Goal: Task Accomplishment & Management: Manage account settings

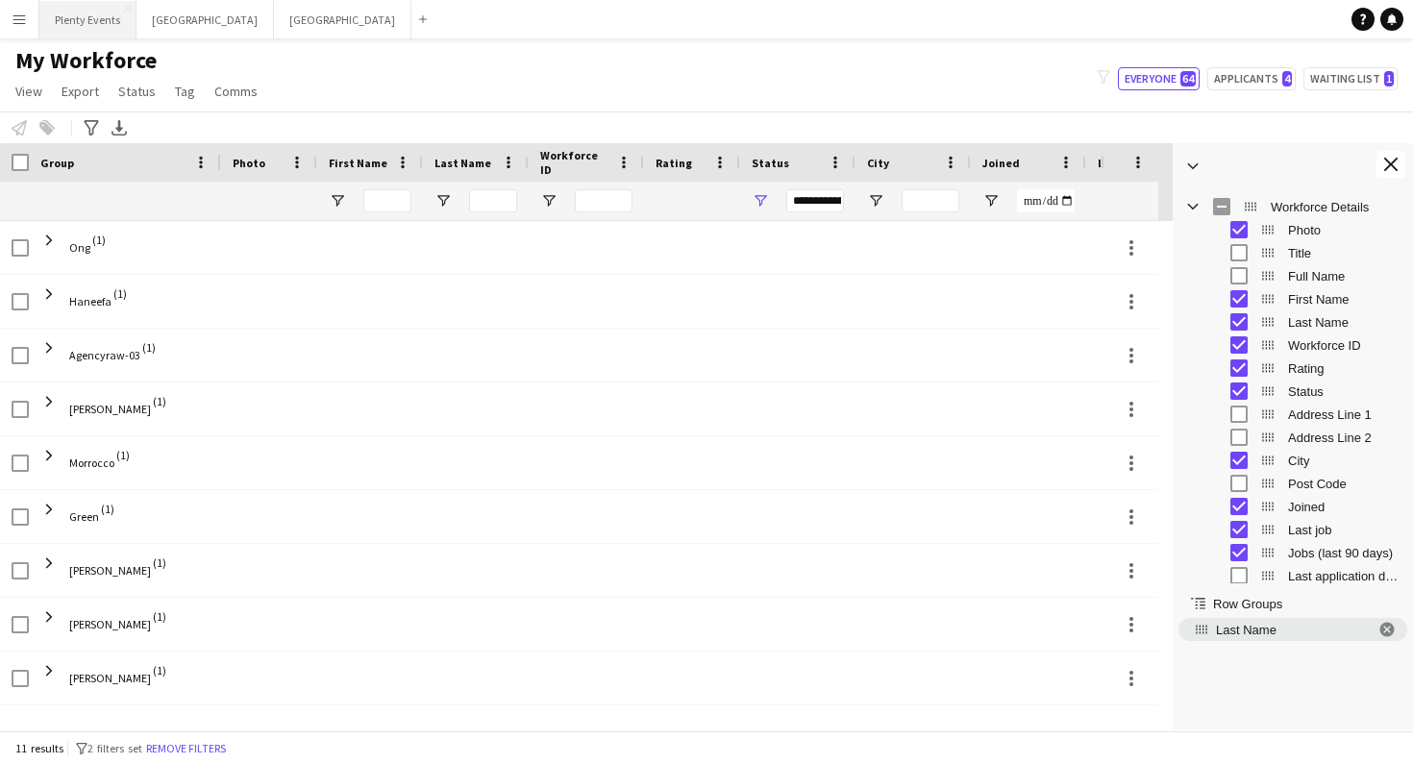
click at [104, 20] on button "Plenty Events Close" at bounding box center [87, 19] width 97 height 37
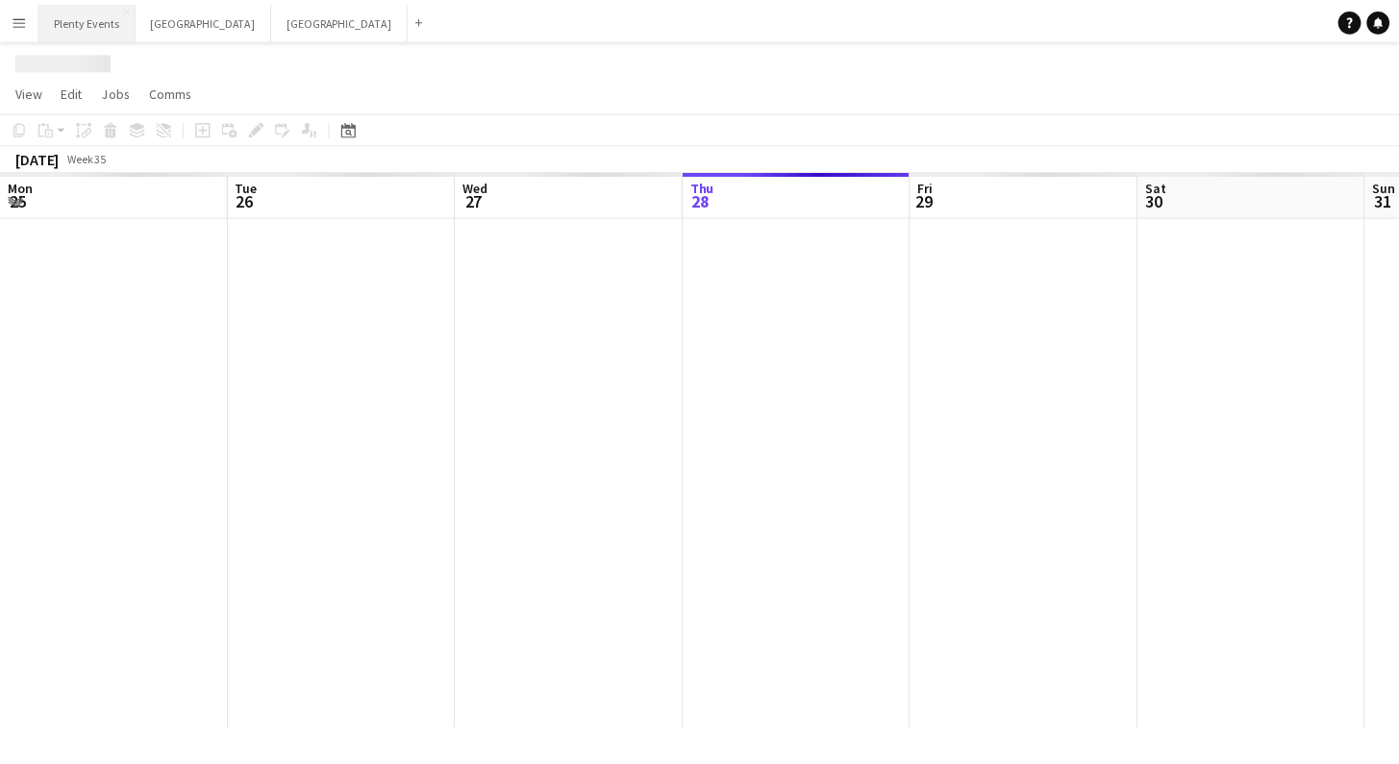
scroll to position [0, 459]
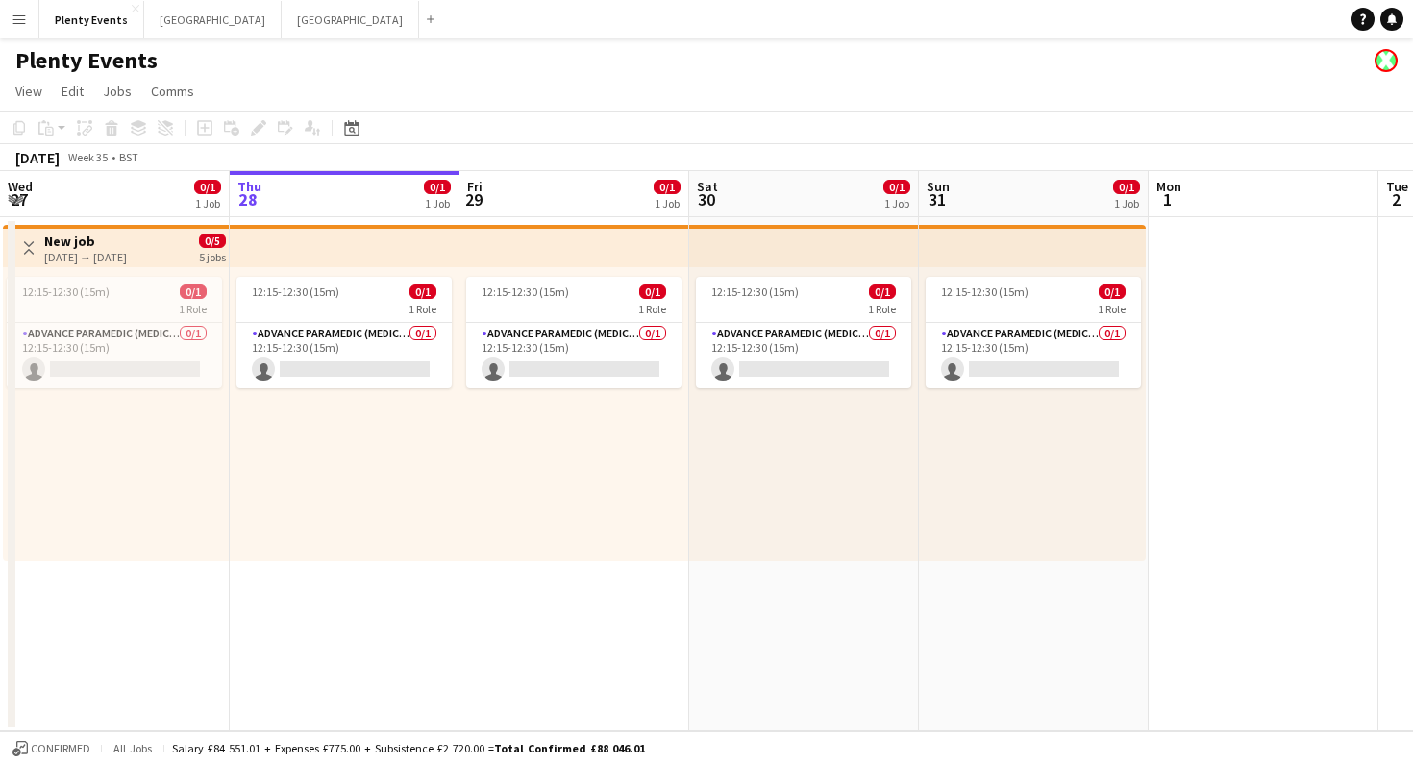
click at [127, 255] on div "[DATE] → [DATE]" at bounding box center [85, 257] width 83 height 14
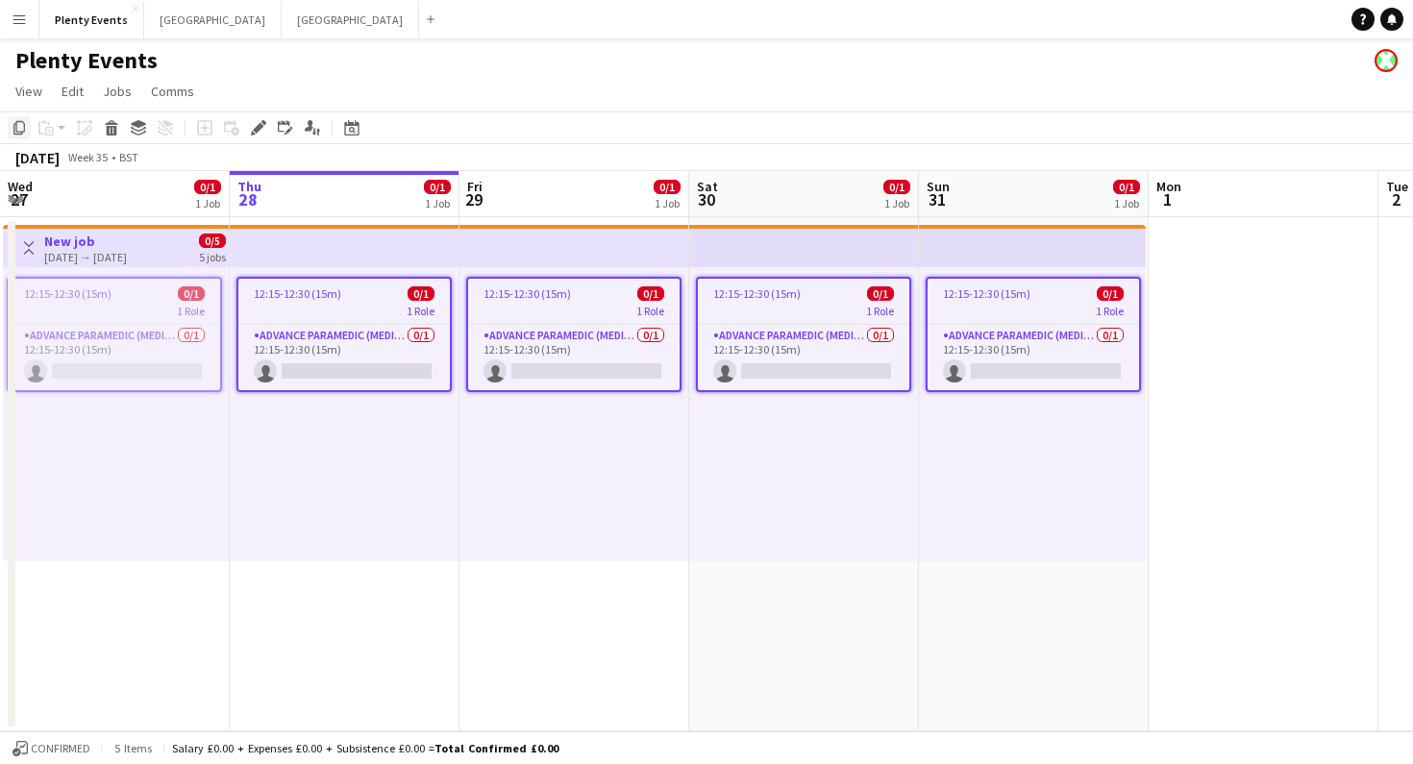
click at [17, 132] on icon at bounding box center [19, 127] width 12 height 13
click at [161, 611] on app-date-cell "Toggle View New job [DATE] → [DATE] 0/5 5 jobs 12:15-12:30 (15m) 0/1 1 Role Adv…" at bounding box center [115, 474] width 230 height 514
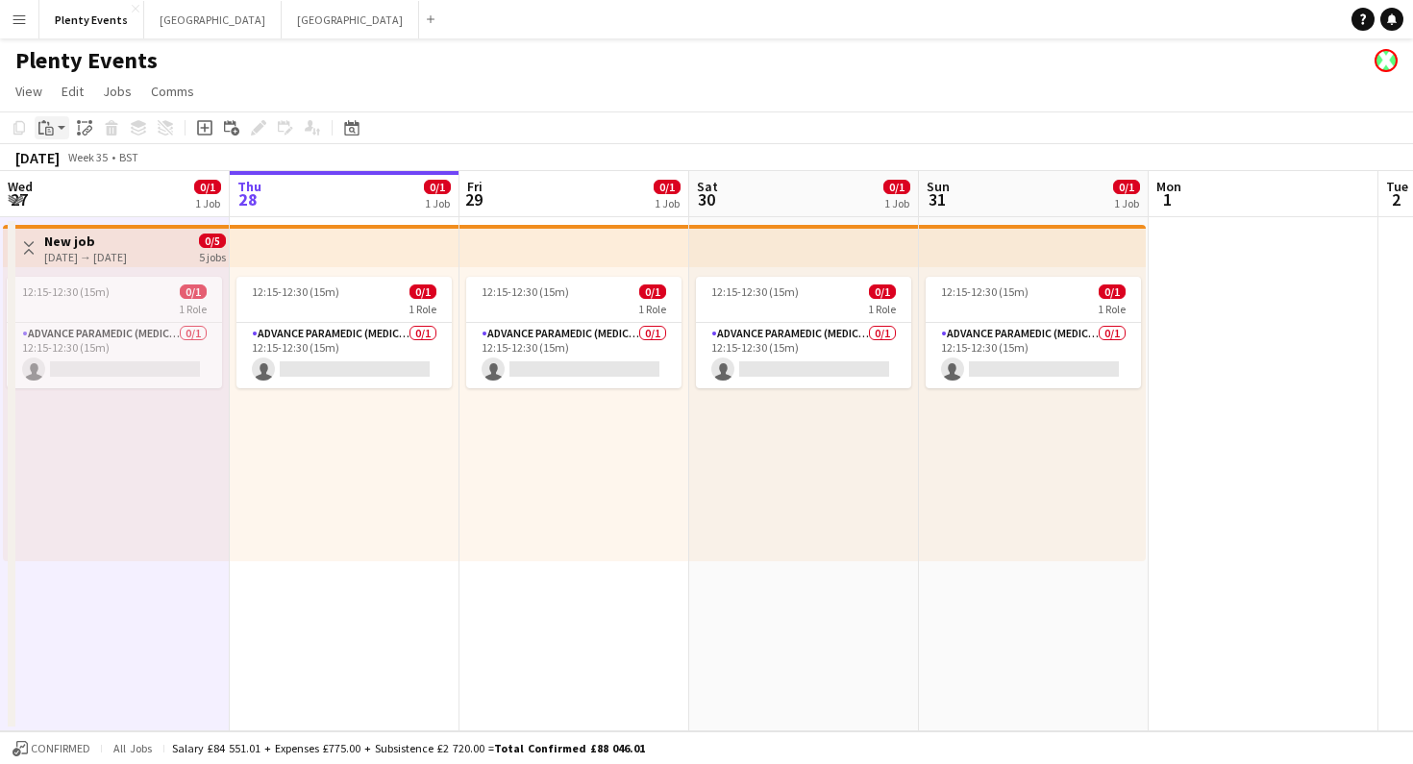
click at [62, 129] on app-action-btn "Paste" at bounding box center [52, 127] width 35 height 23
click at [72, 169] on link "Paste Command V" at bounding box center [127, 164] width 152 height 17
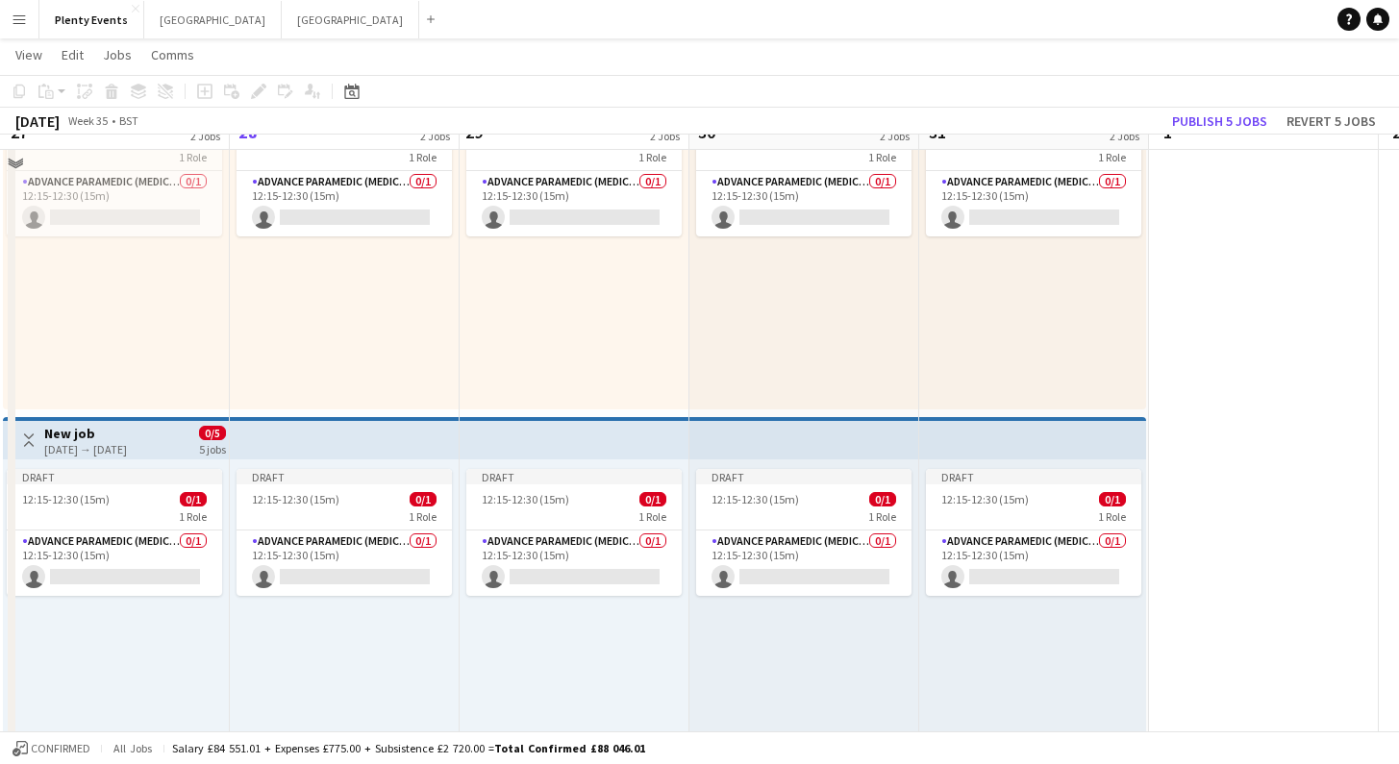
scroll to position [180, 0]
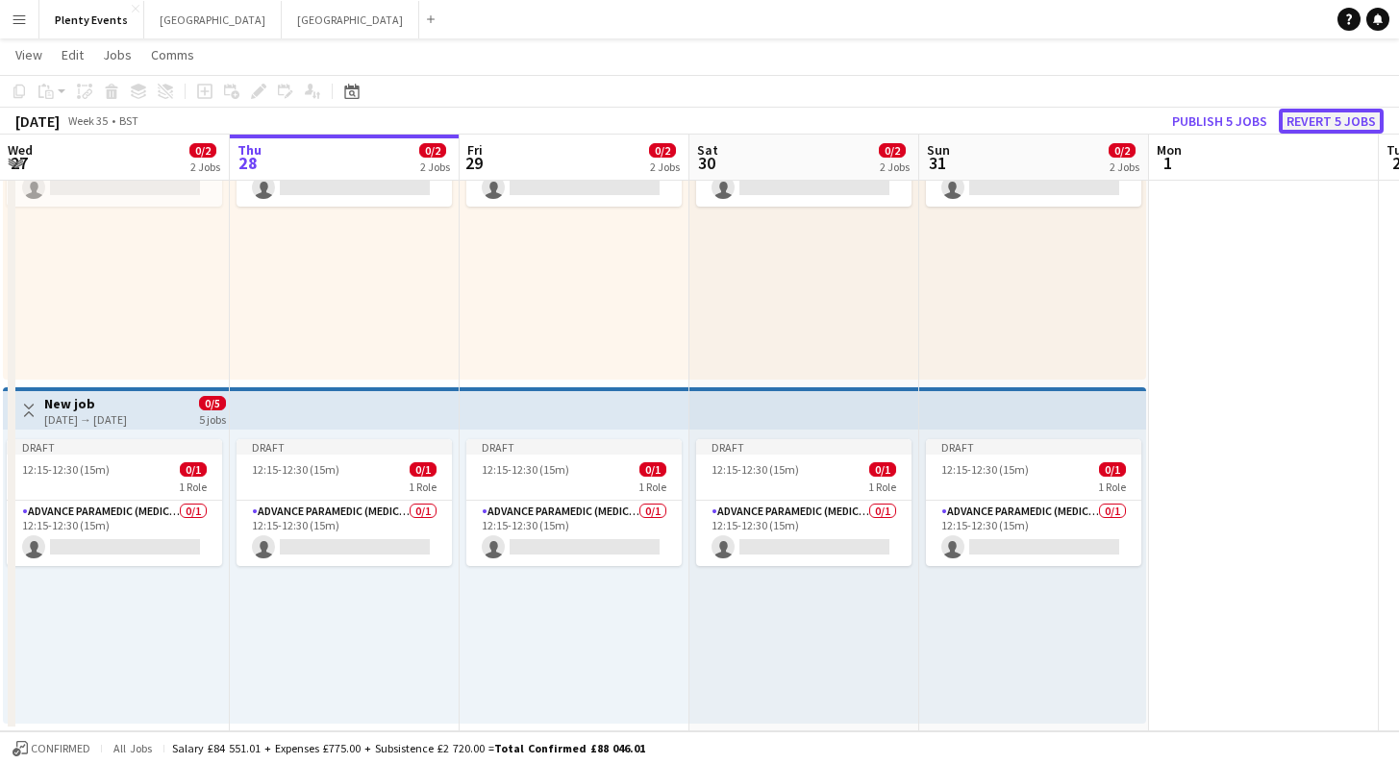
click at [1351, 120] on button "Revert 5 jobs" at bounding box center [1330, 121] width 105 height 25
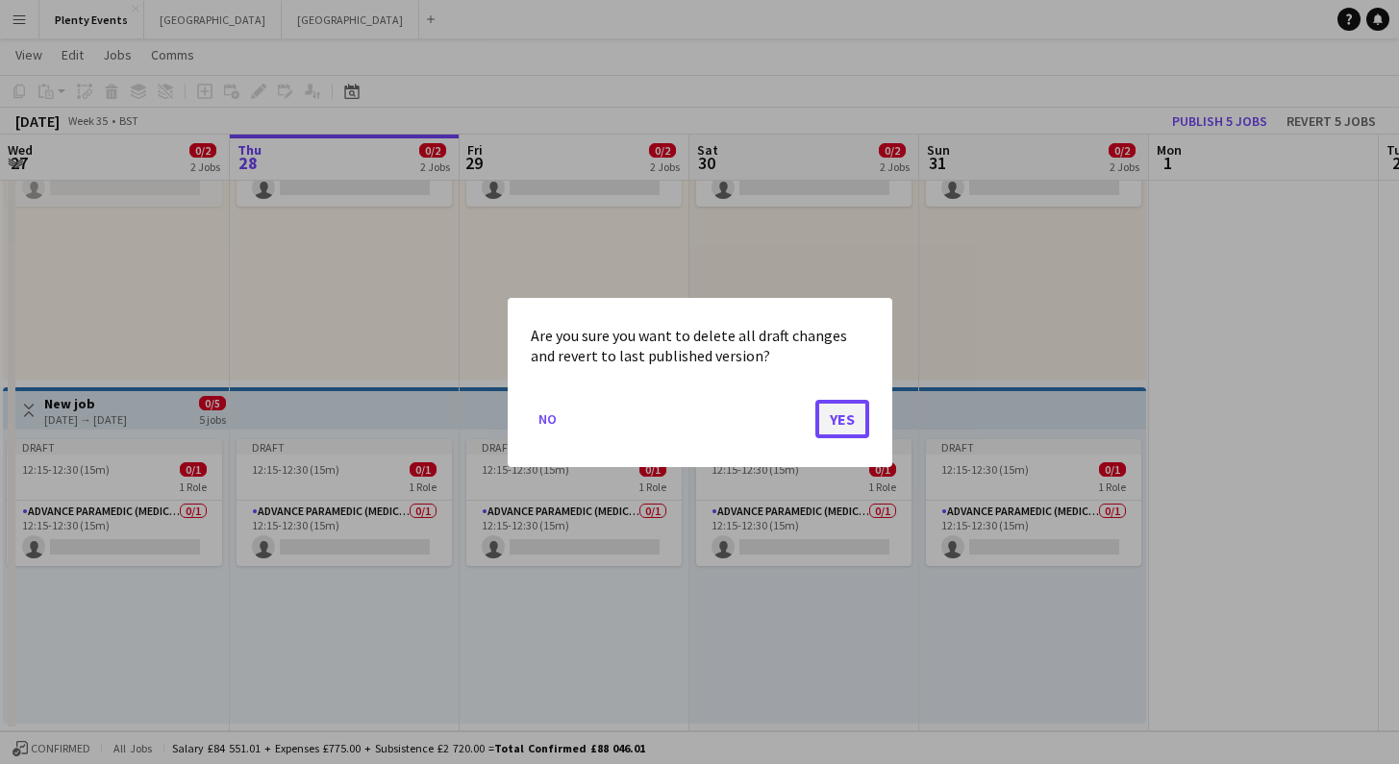
click at [850, 420] on button "Yes" at bounding box center [842, 418] width 54 height 38
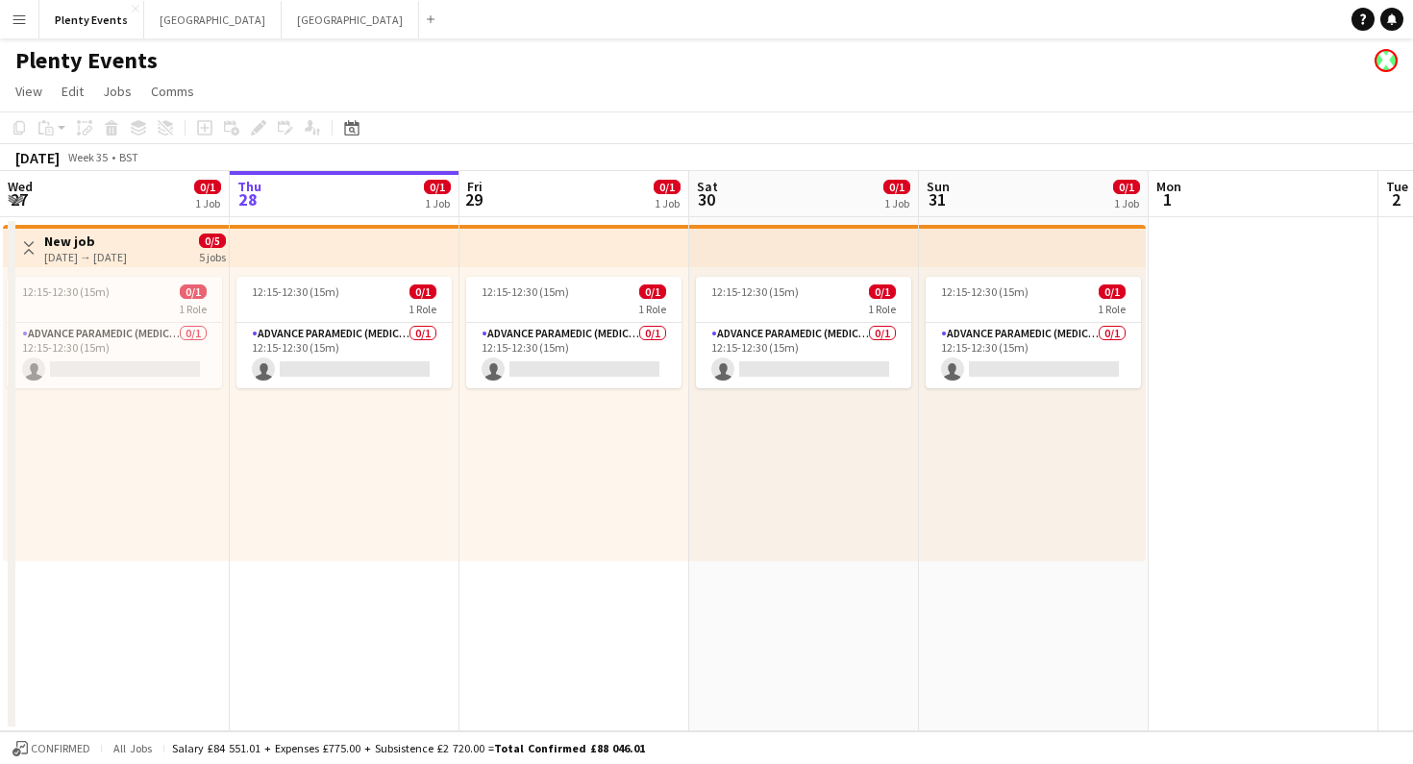
click at [1218, 360] on app-date-cell at bounding box center [1264, 474] width 230 height 514
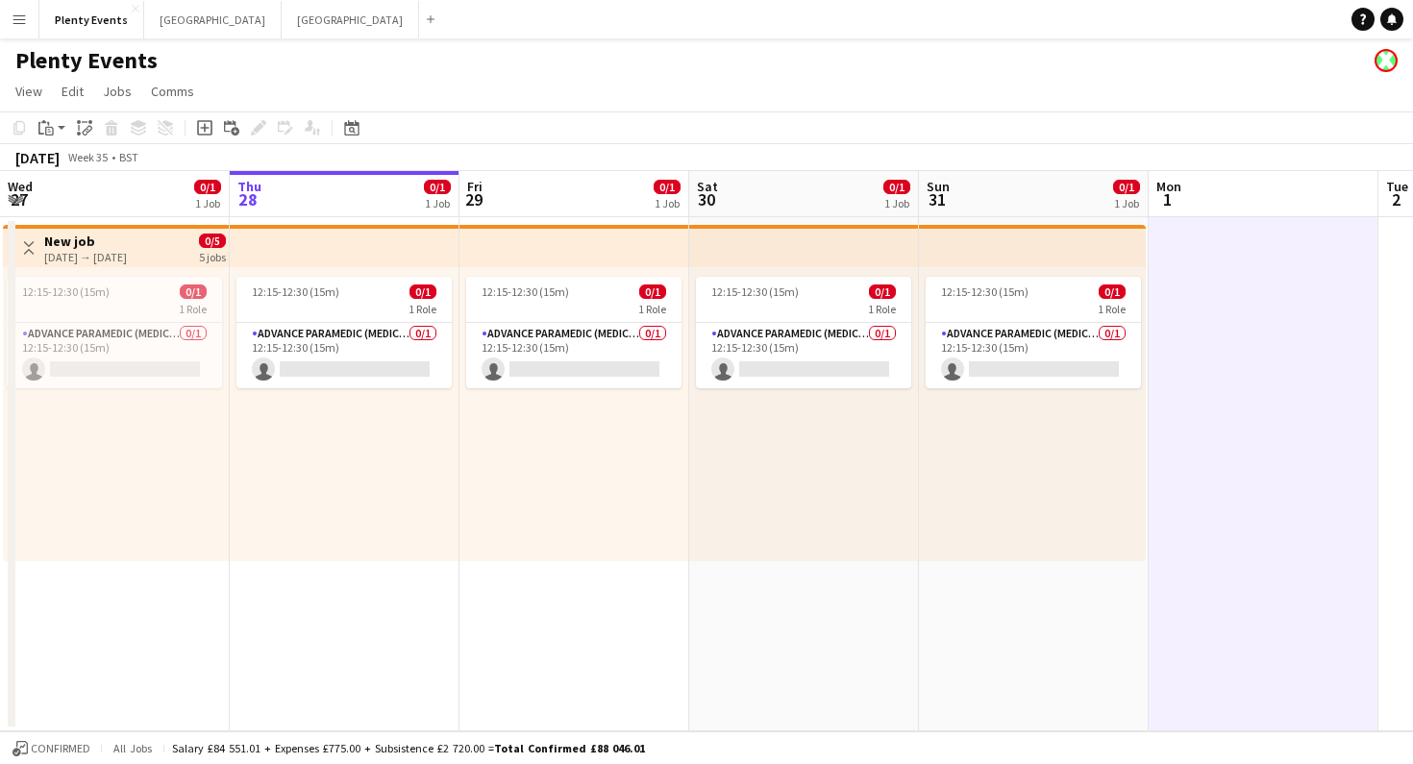
click at [127, 239] on h3 "New job" at bounding box center [85, 241] width 83 height 17
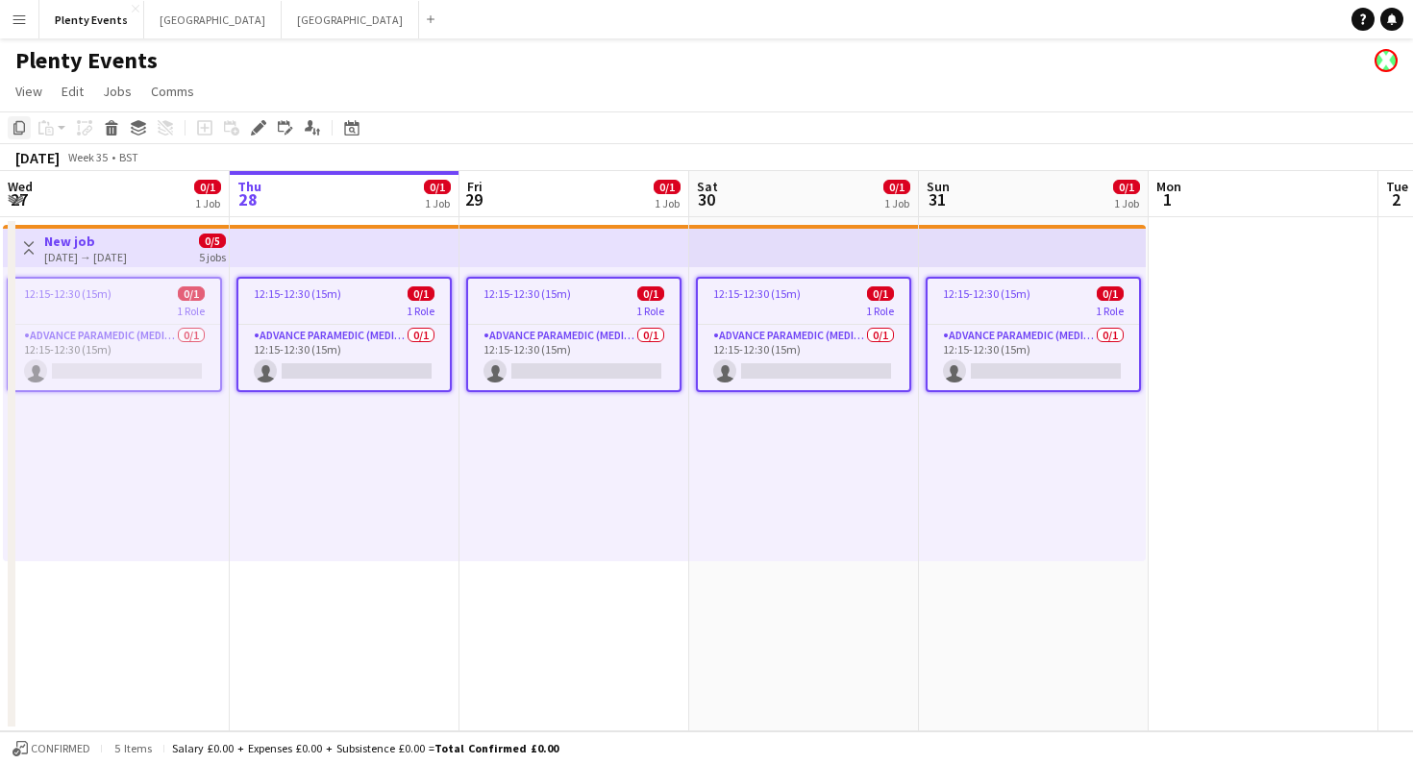
click at [18, 133] on icon "Copy" at bounding box center [19, 127] width 15 height 15
click at [354, 601] on app-date-cell "12:15-12:30 (15m) 0/1 1 Role Advance Paramedic (Medical) 0/1 12:15-12:30 (15m) …" at bounding box center [345, 474] width 230 height 514
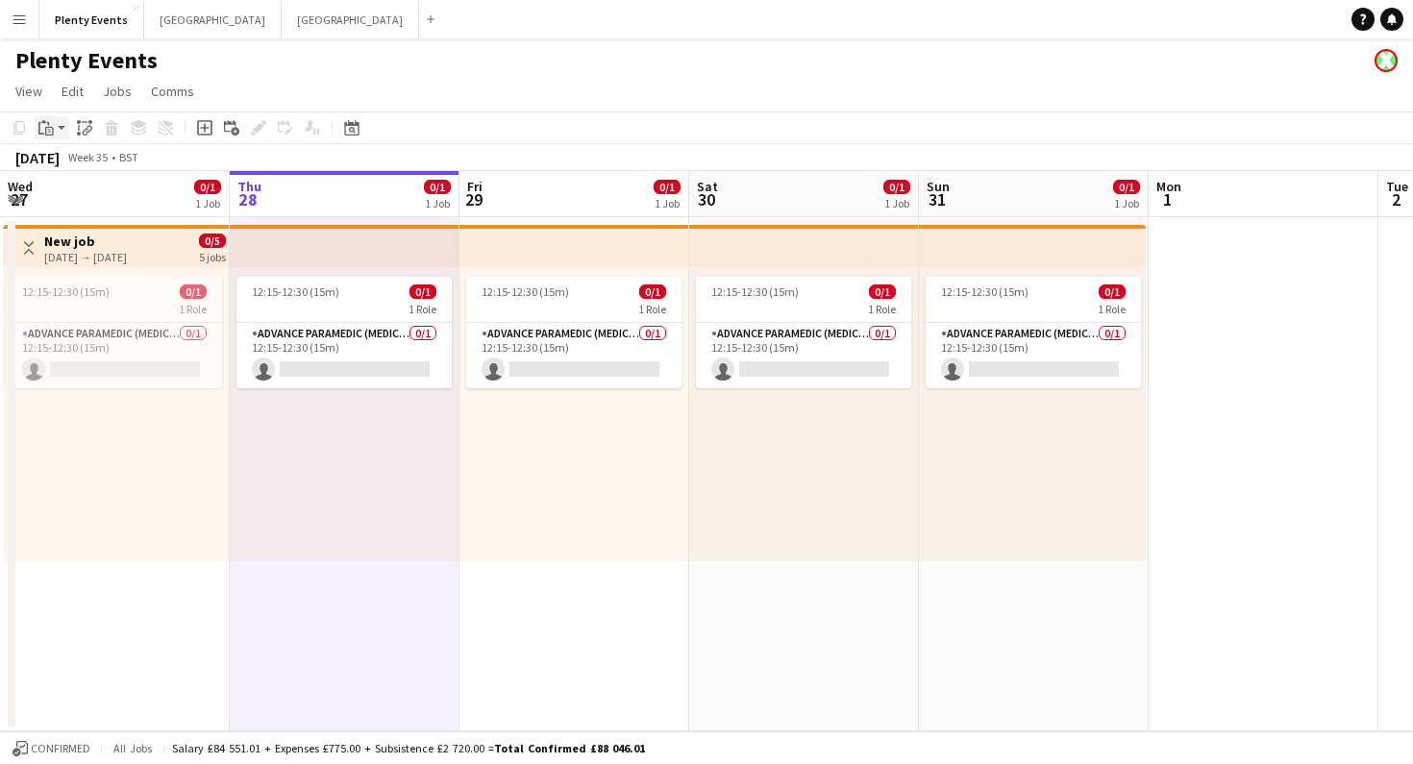
click at [61, 129] on app-action-btn "Paste" at bounding box center [52, 127] width 35 height 23
click at [69, 165] on link "Paste Command V" at bounding box center [127, 164] width 152 height 17
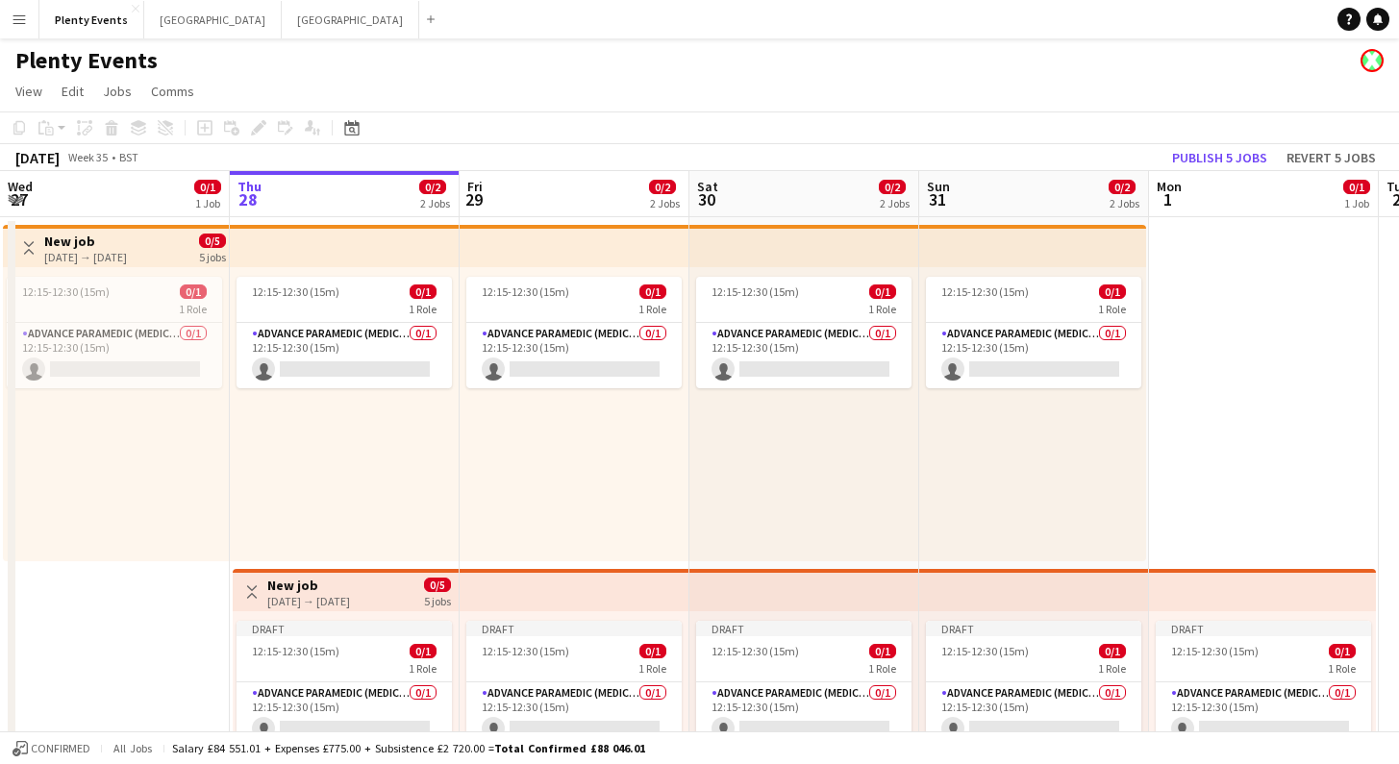
click at [127, 245] on h3 "New job" at bounding box center [85, 241] width 83 height 17
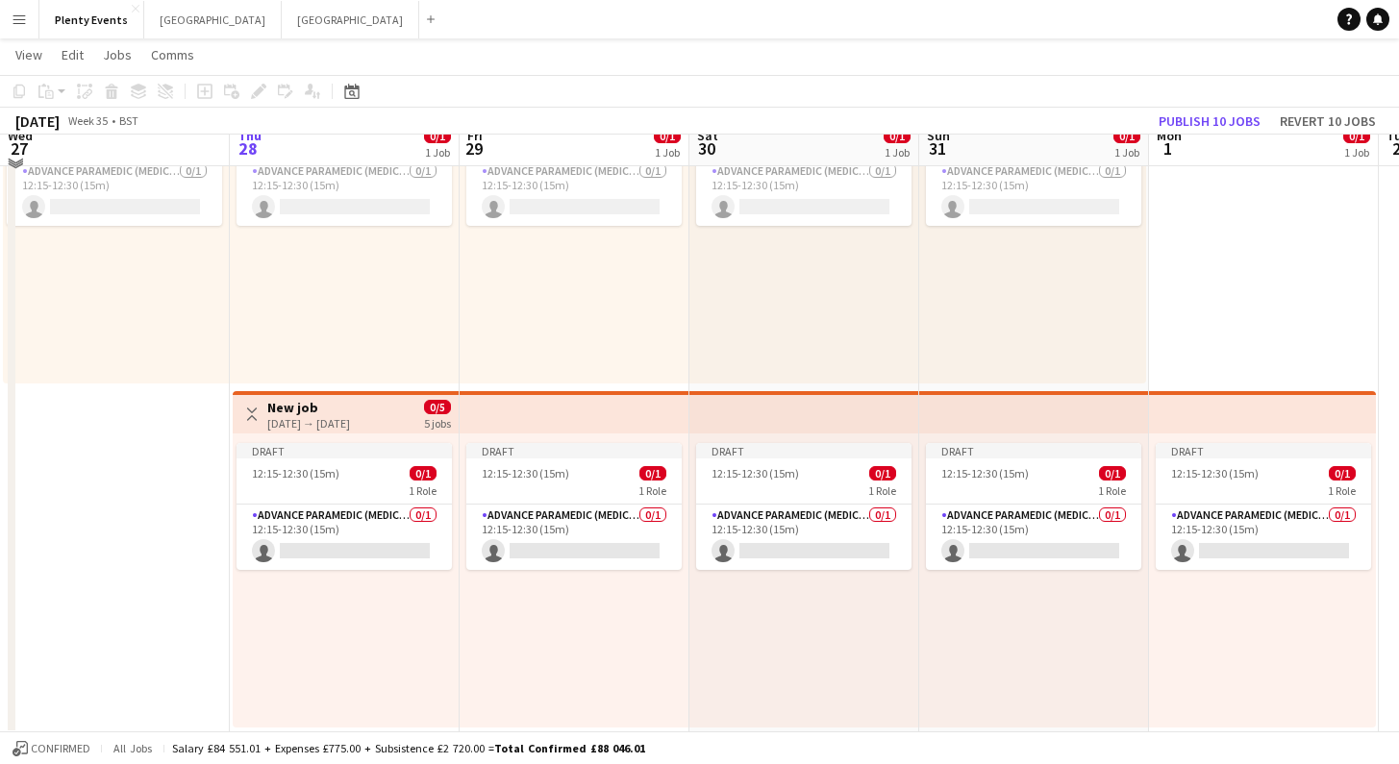
scroll to position [180, 0]
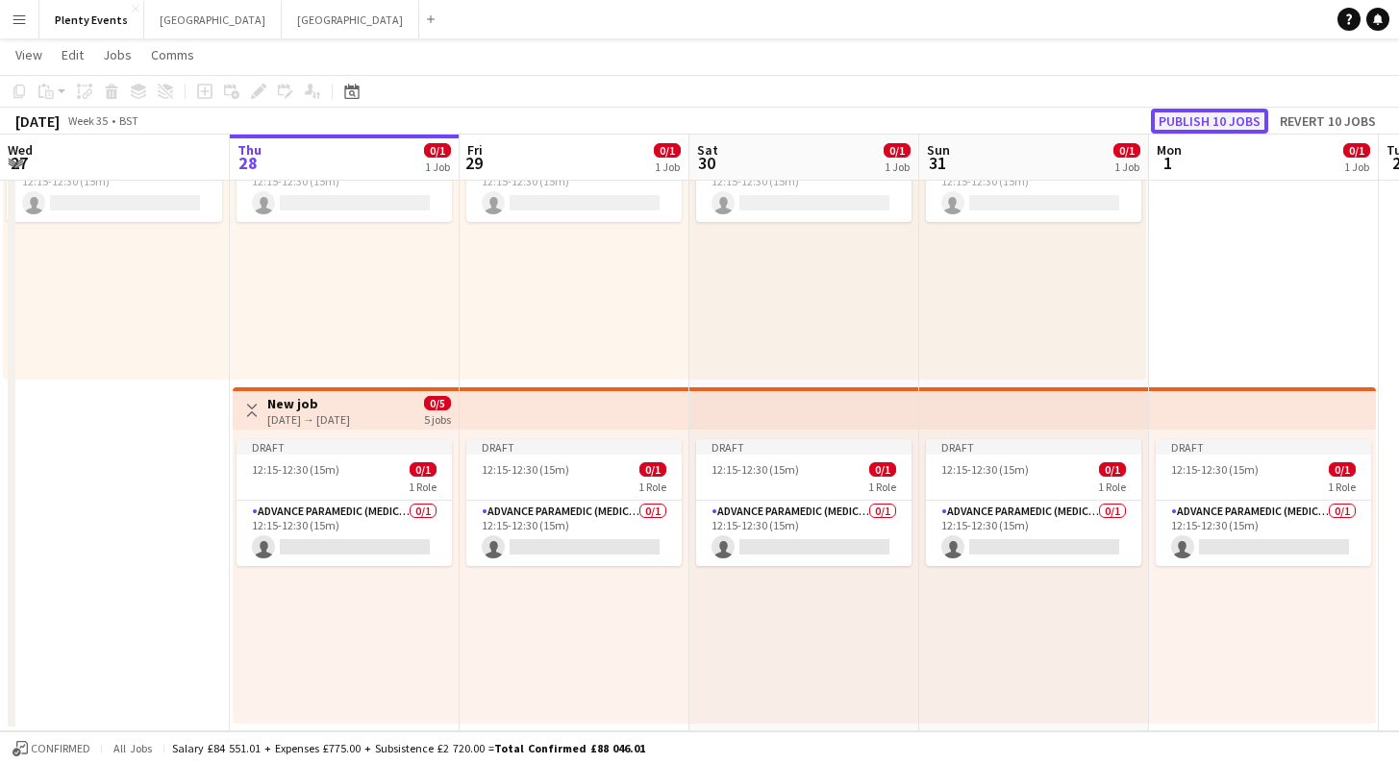
click at [1223, 124] on button "Publish 10 jobs" at bounding box center [1209, 121] width 117 height 25
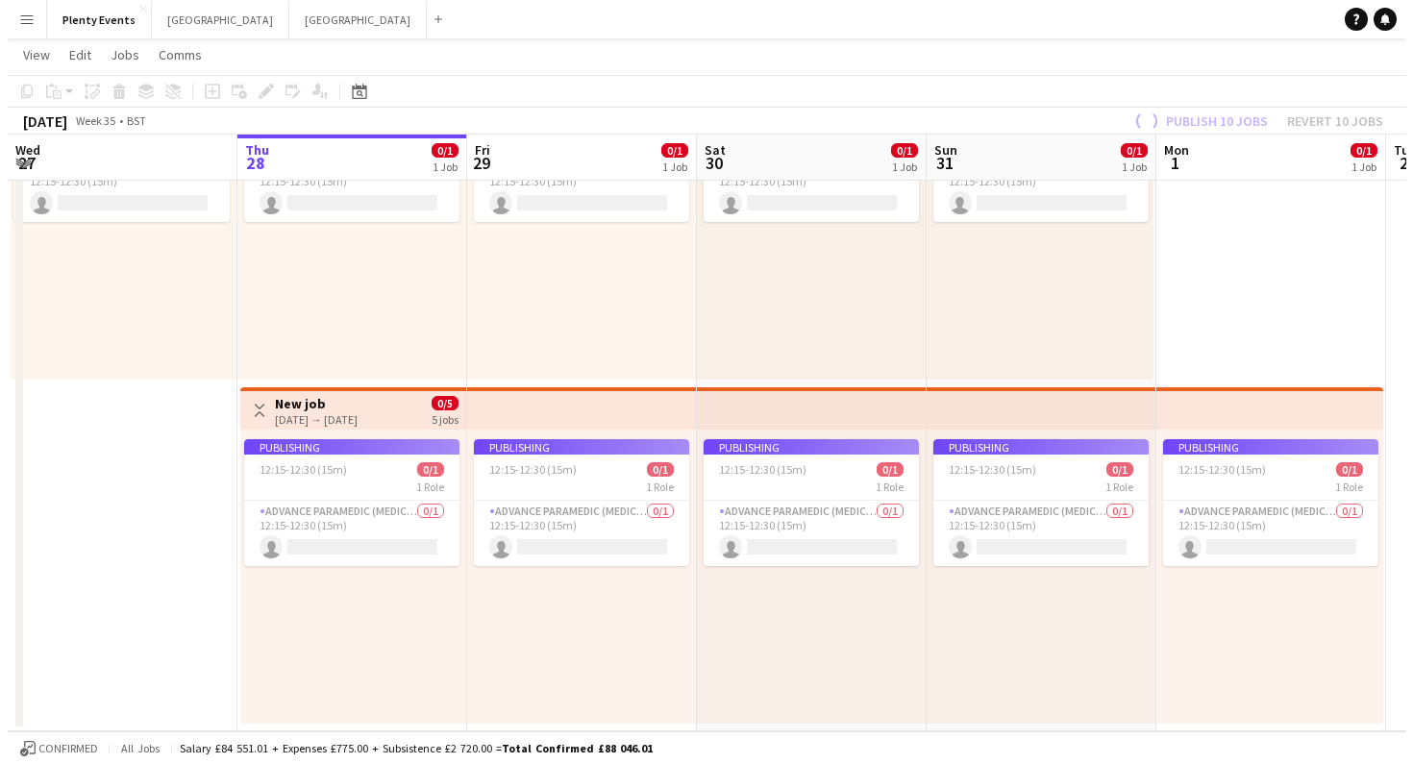
scroll to position [0, 0]
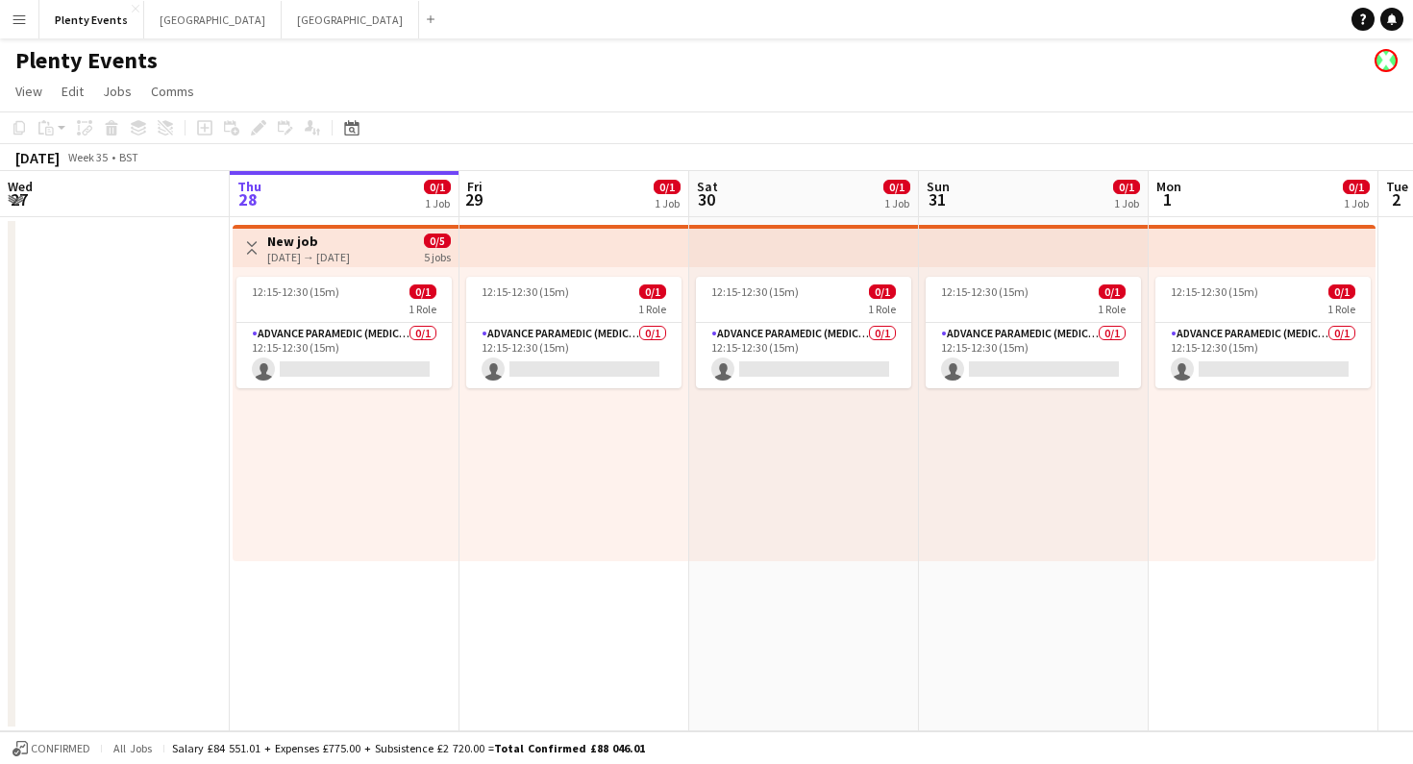
click at [23, 17] on app-icon "Menu" at bounding box center [19, 19] width 15 height 15
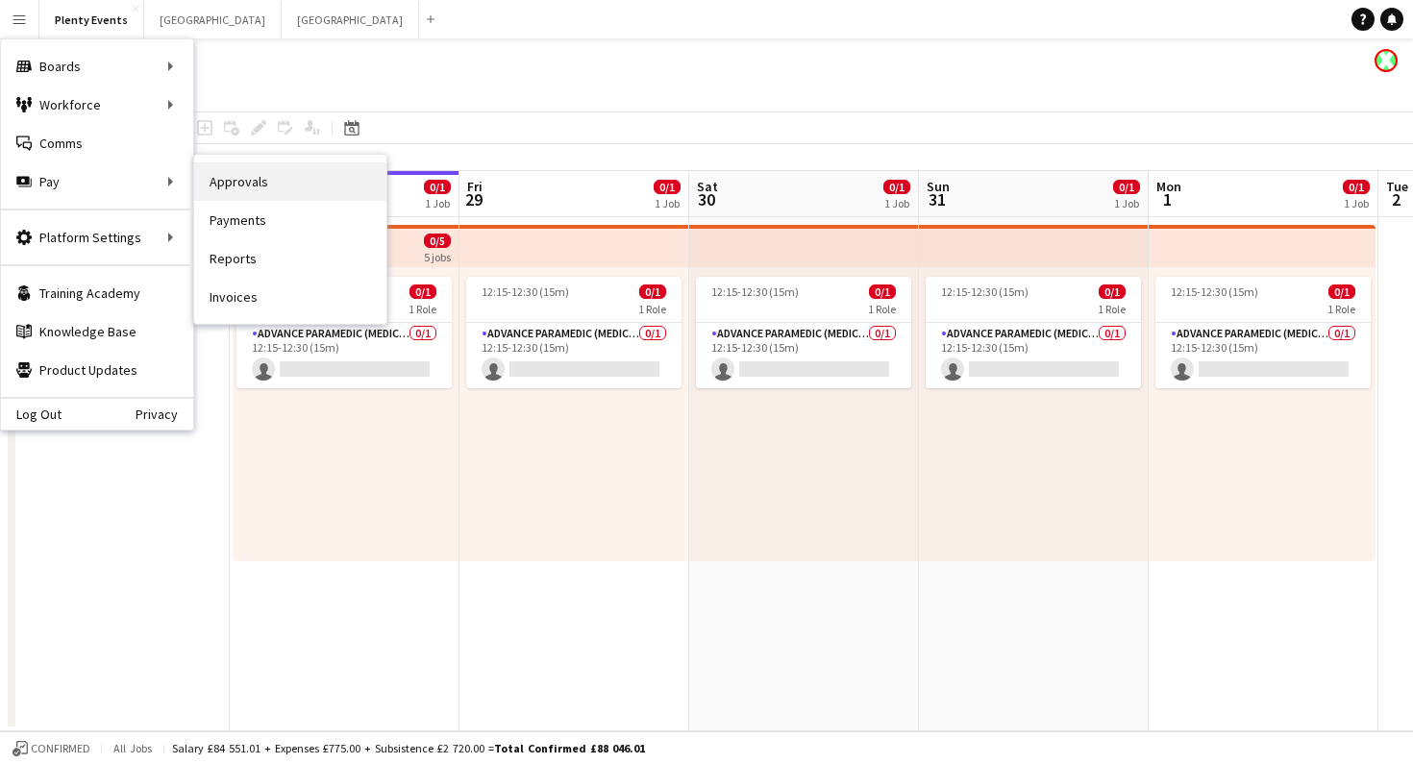
click at [229, 183] on link "Approvals" at bounding box center [290, 181] width 192 height 38
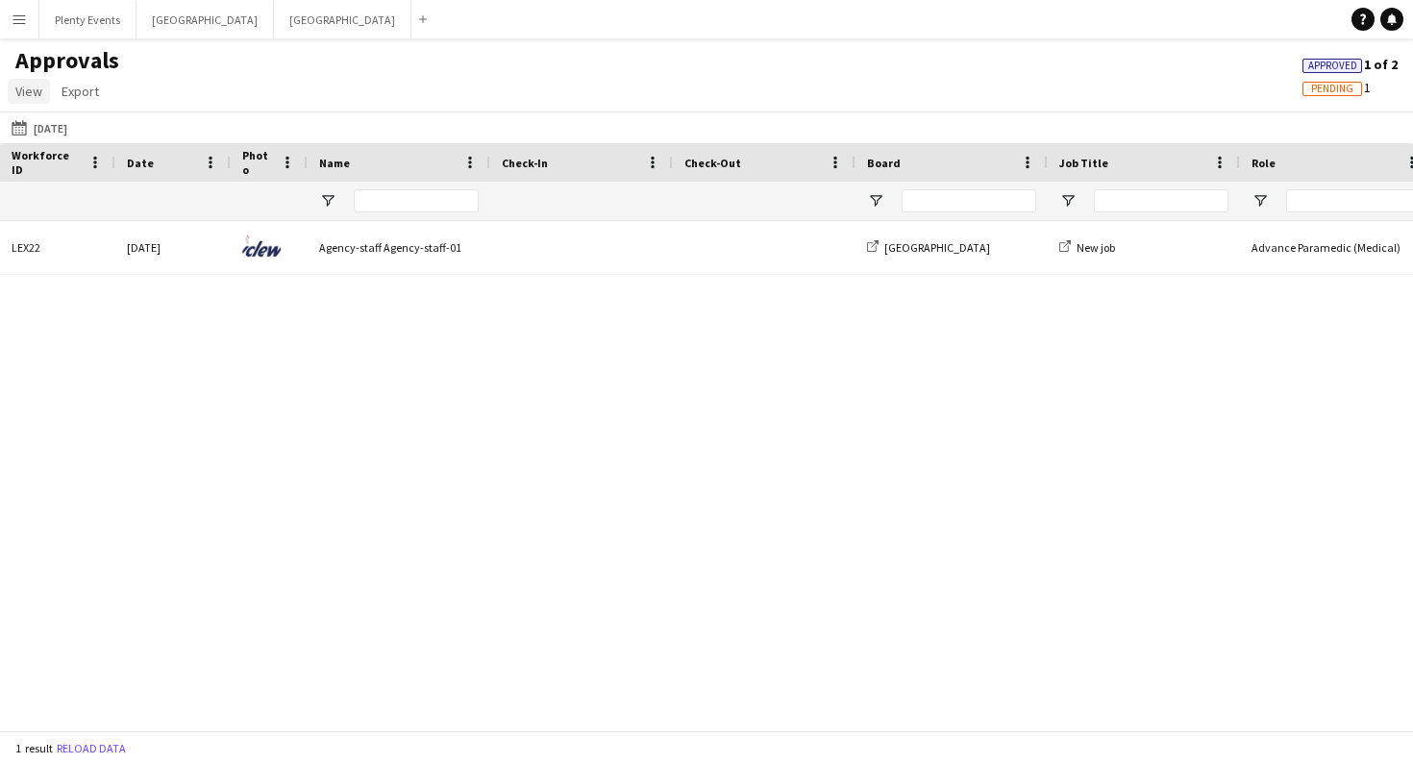
click at [34, 96] on span "View" at bounding box center [28, 91] width 27 height 17
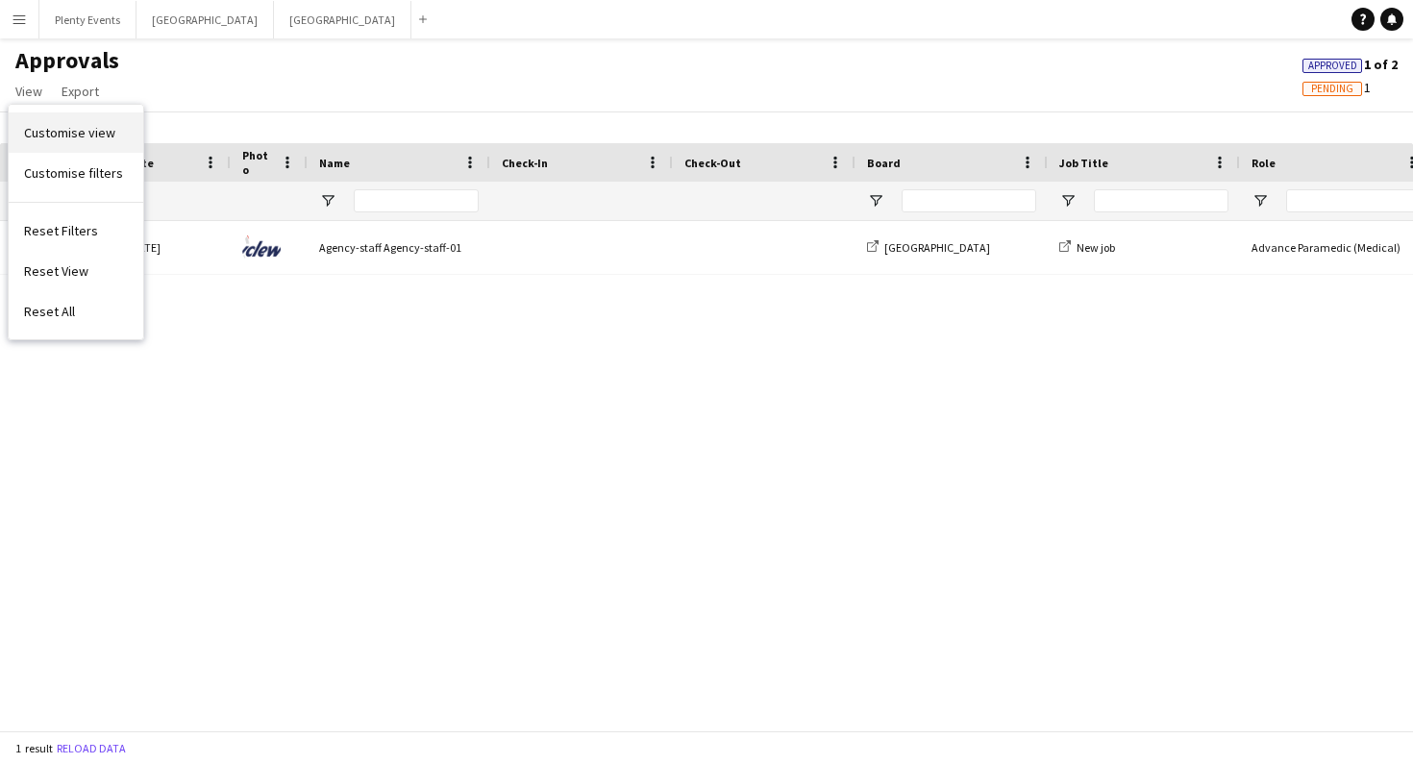
click at [72, 138] on span "Customise view" at bounding box center [69, 132] width 91 height 17
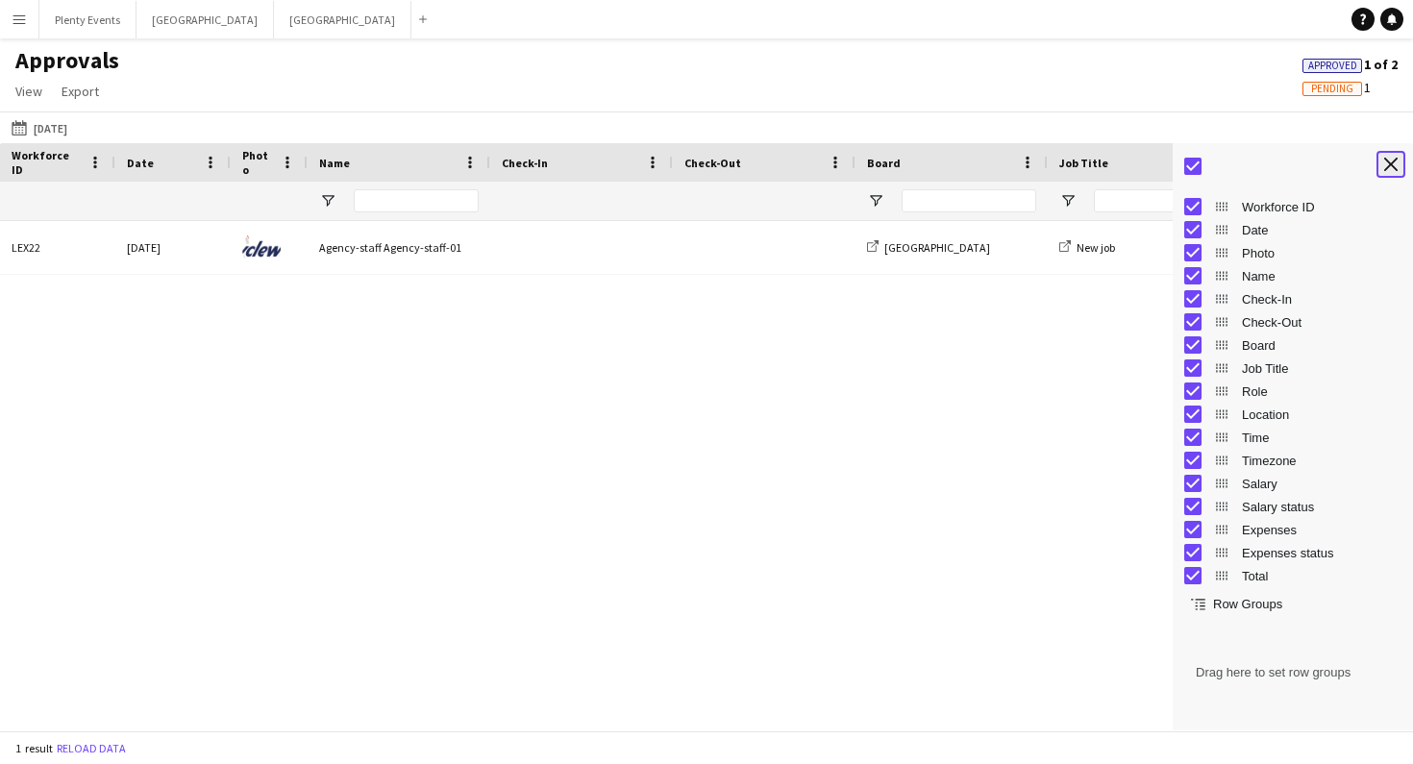
click at [1391, 169] on app-icon "Close tool panel" at bounding box center [1390, 164] width 13 height 13
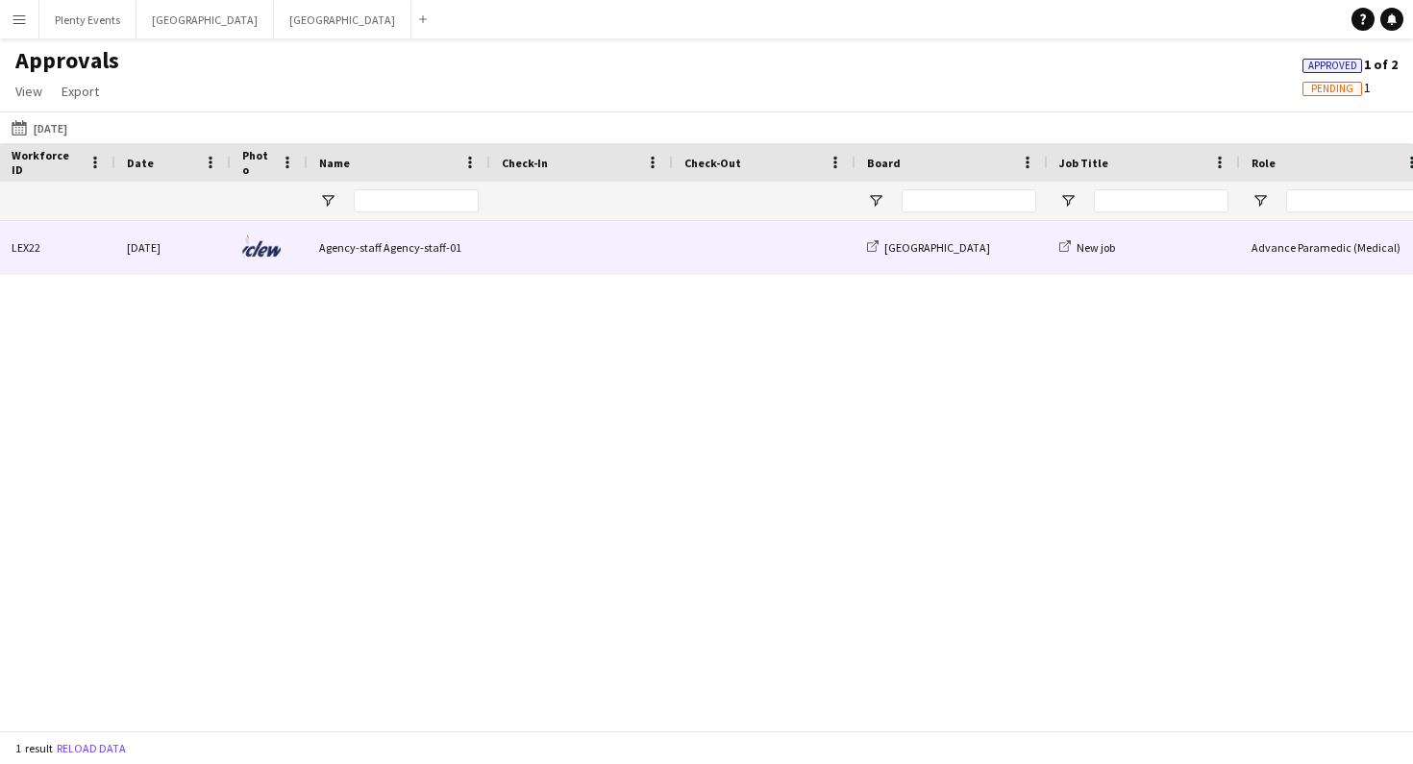
click at [584, 251] on span at bounding box center [582, 247] width 160 height 53
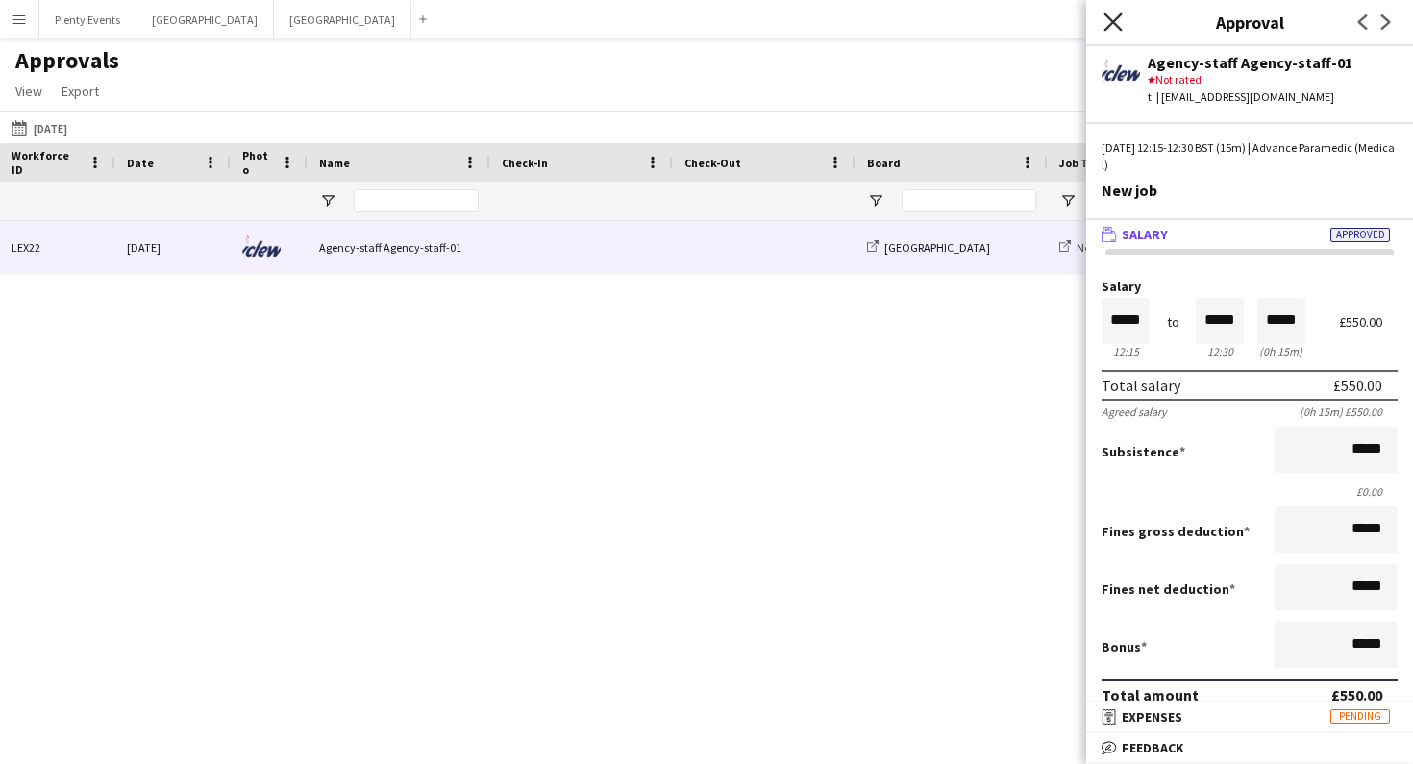
click at [1112, 24] on icon "Close pop-in" at bounding box center [1113, 21] width 18 height 18
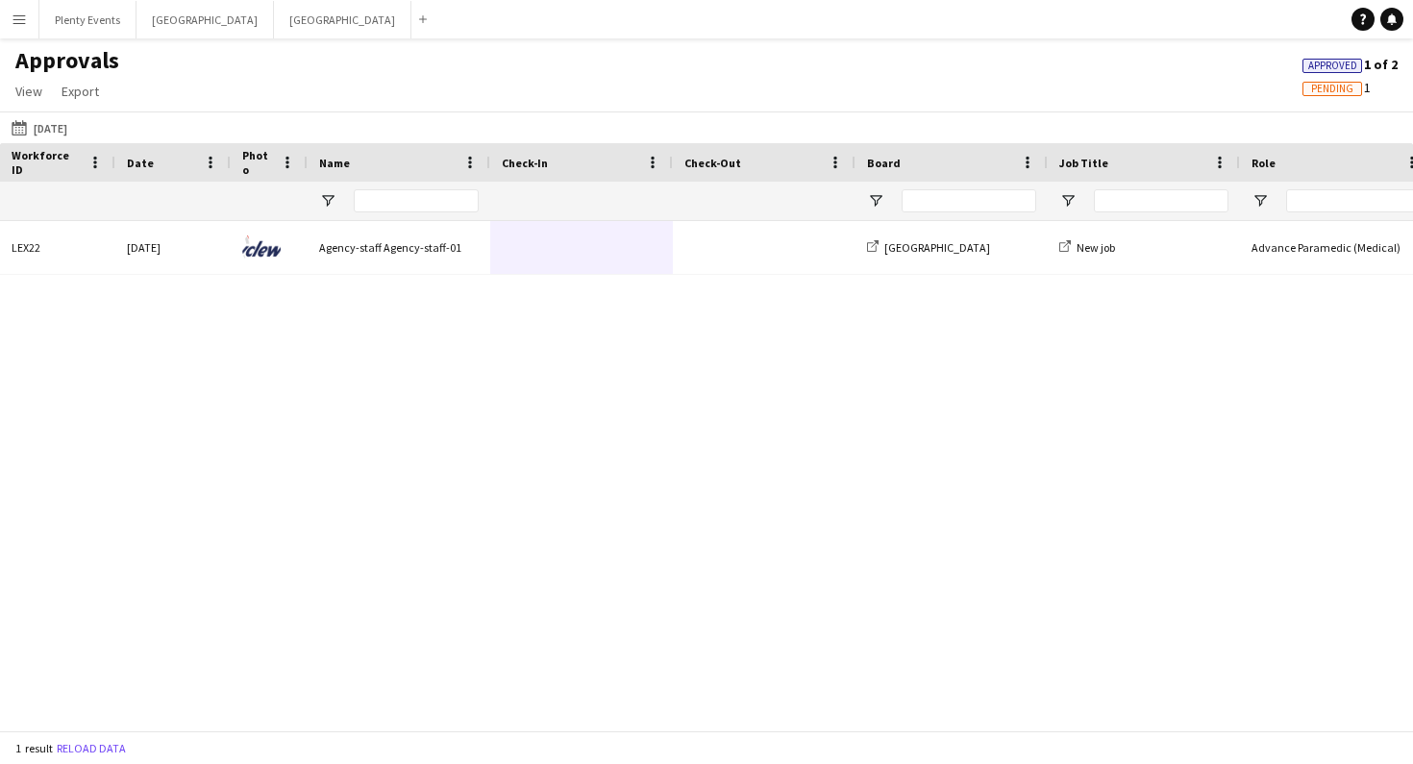
drag, startPoint x: 1188, startPoint y: 351, endPoint x: 1028, endPoint y: 345, distance: 160.6
click at [1028, 345] on div "Advance Paramedic (Medical) New job Manchester Agency-staff Agency-staff-01 [DA…" at bounding box center [706, 468] width 1413 height 495
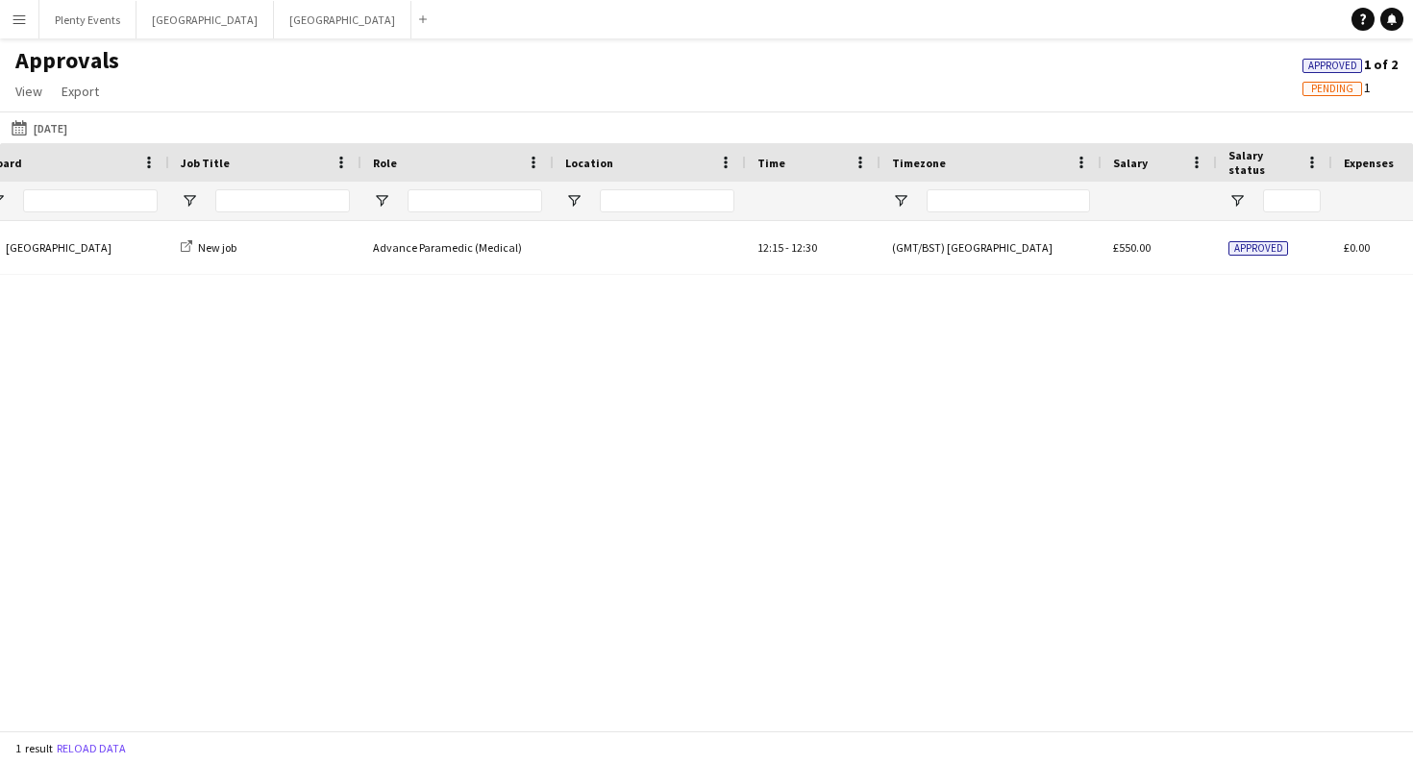
scroll to position [0, 1095]
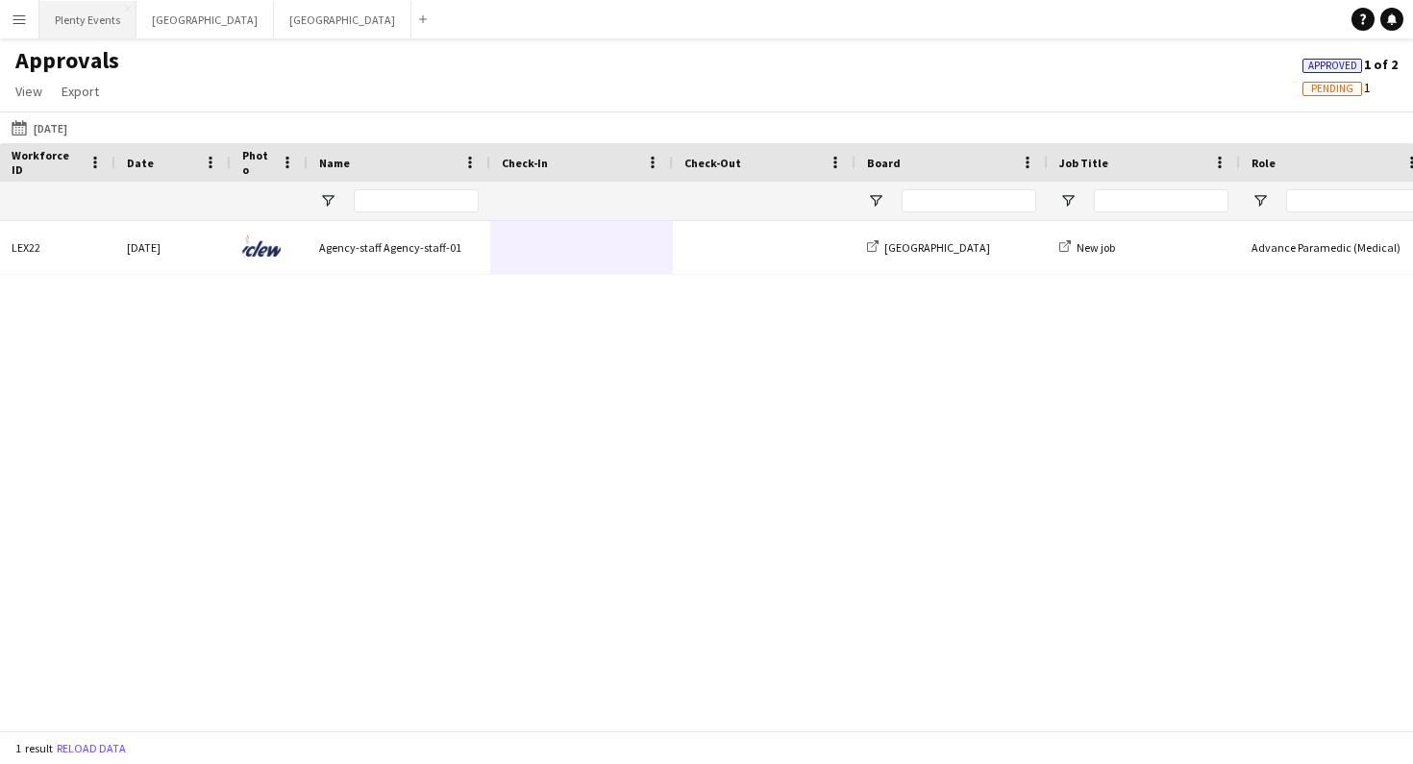
click at [107, 26] on button "Plenty Events Close" at bounding box center [87, 19] width 97 height 37
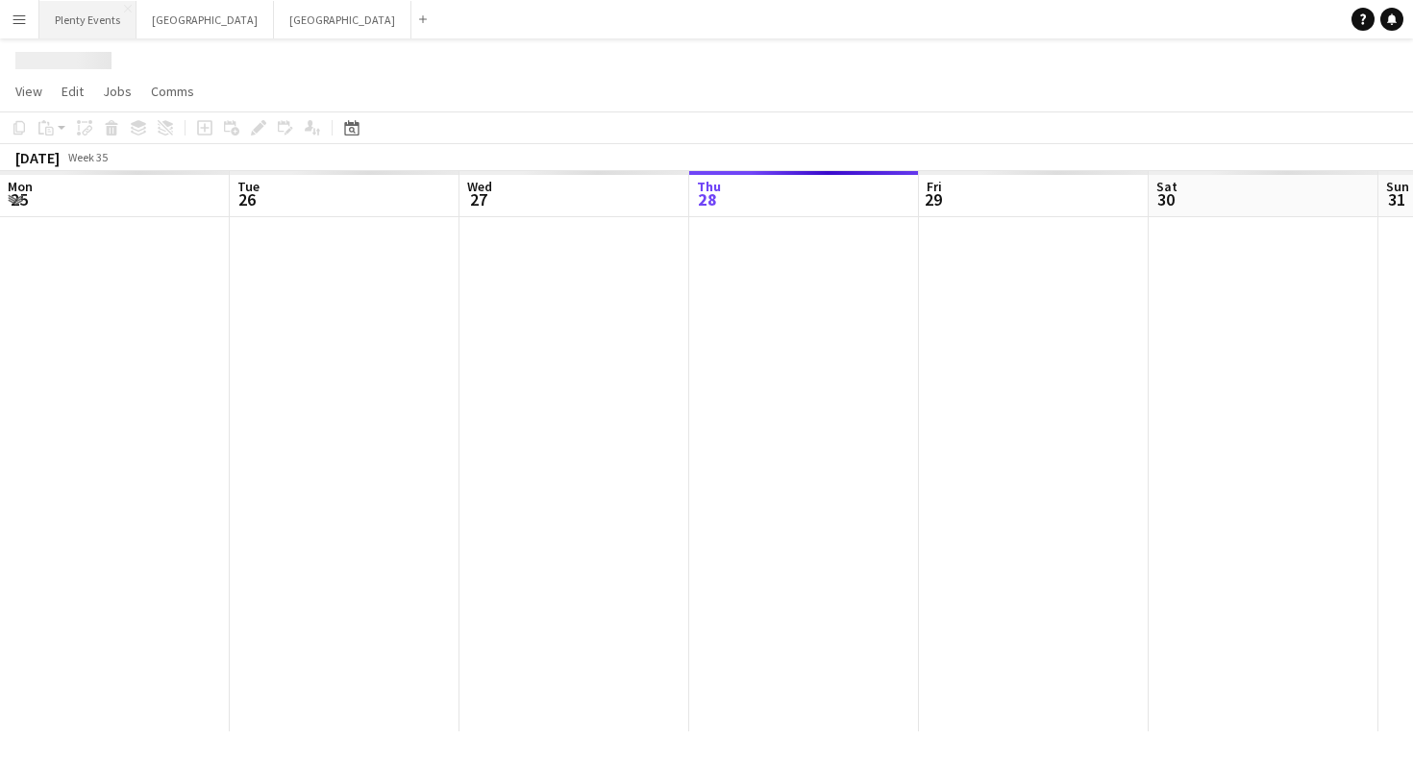
click at [107, 26] on button "Plenty Events Close" at bounding box center [87, 19] width 97 height 37
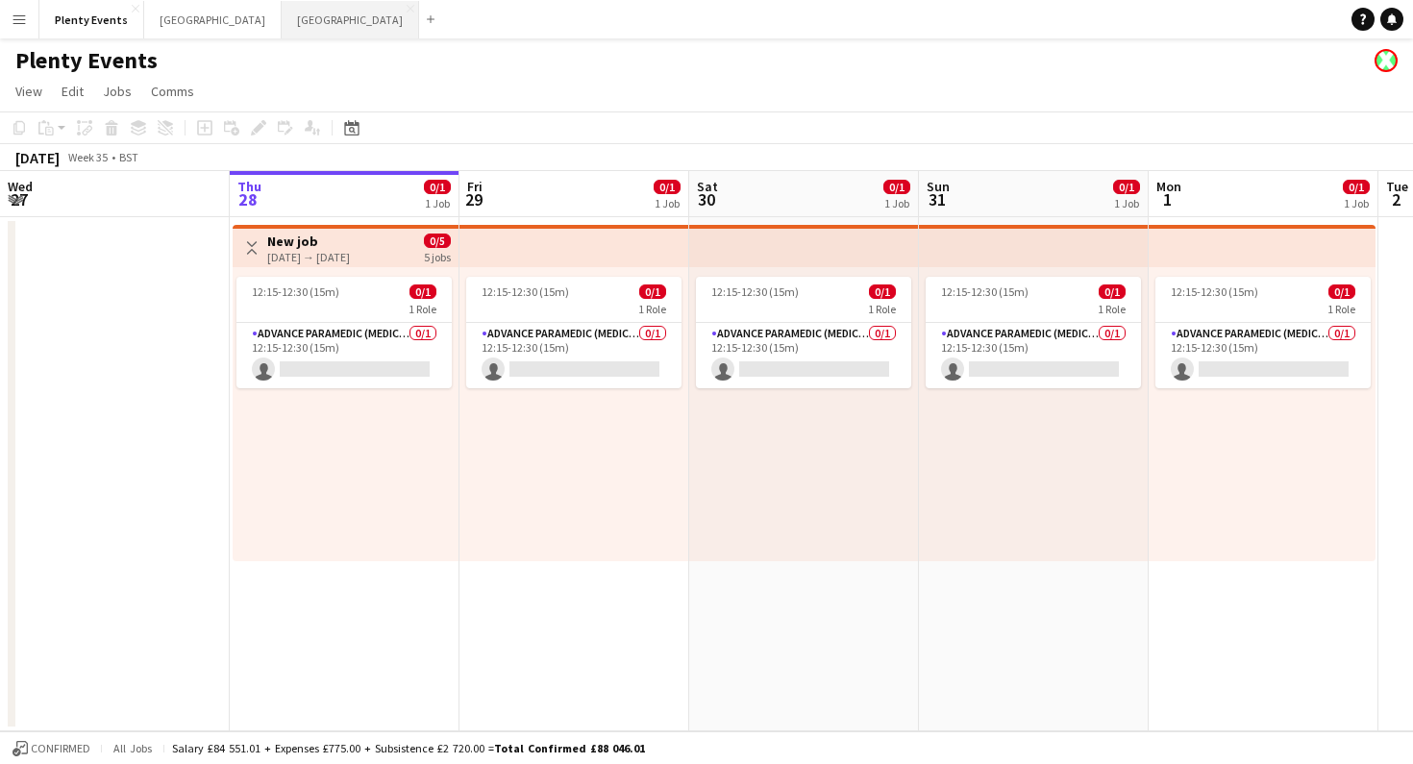
click at [282, 26] on button "Manchester Close" at bounding box center [350, 19] width 137 height 37
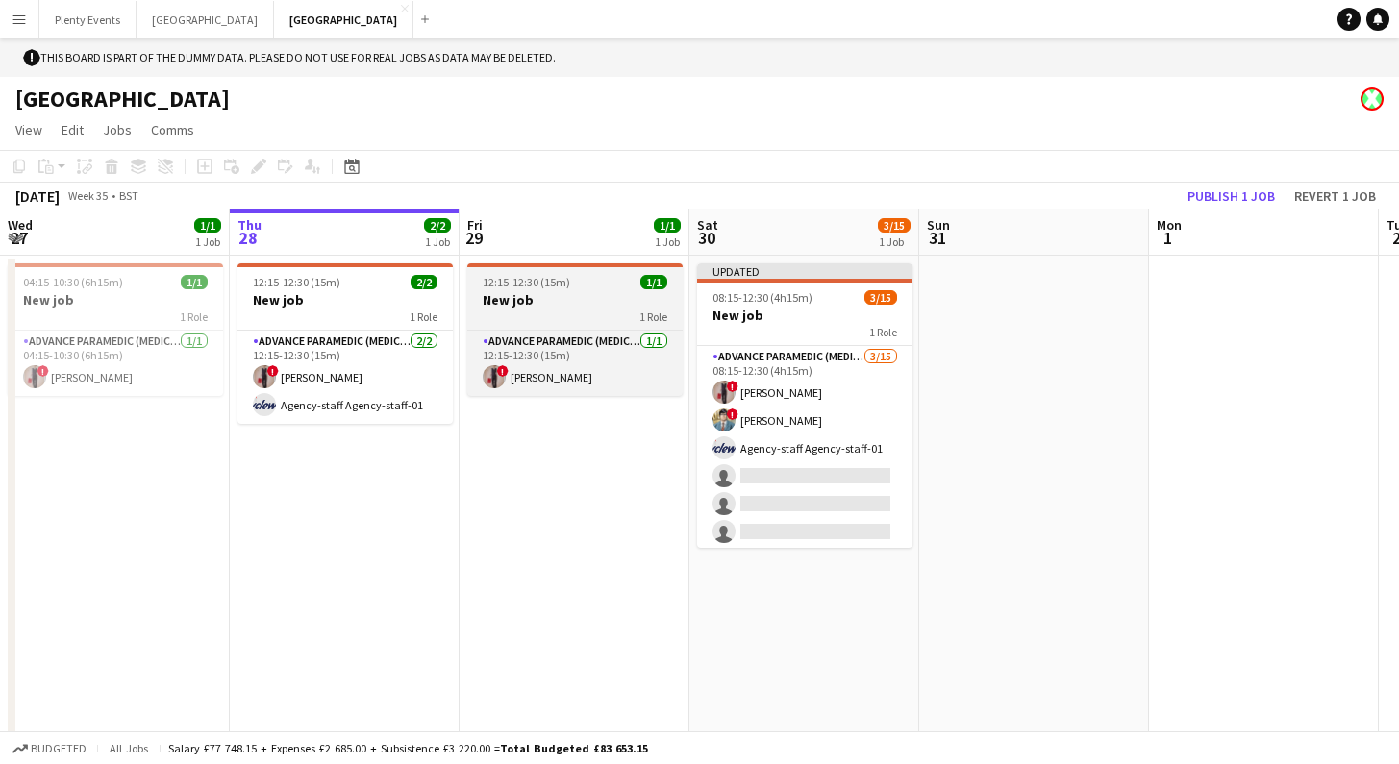
click at [558, 310] on div "1 Role" at bounding box center [574, 316] width 215 height 15
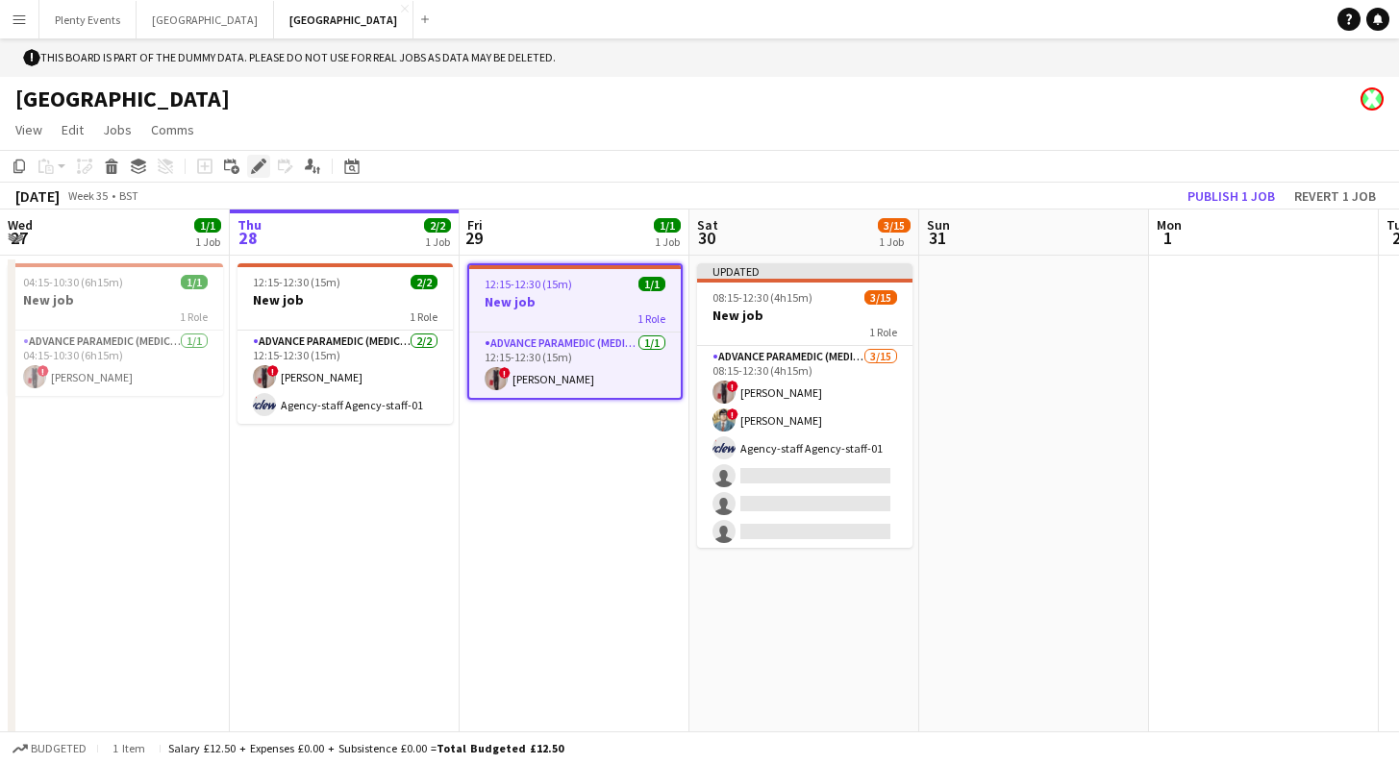
click at [263, 166] on icon "Edit" at bounding box center [258, 166] width 15 height 15
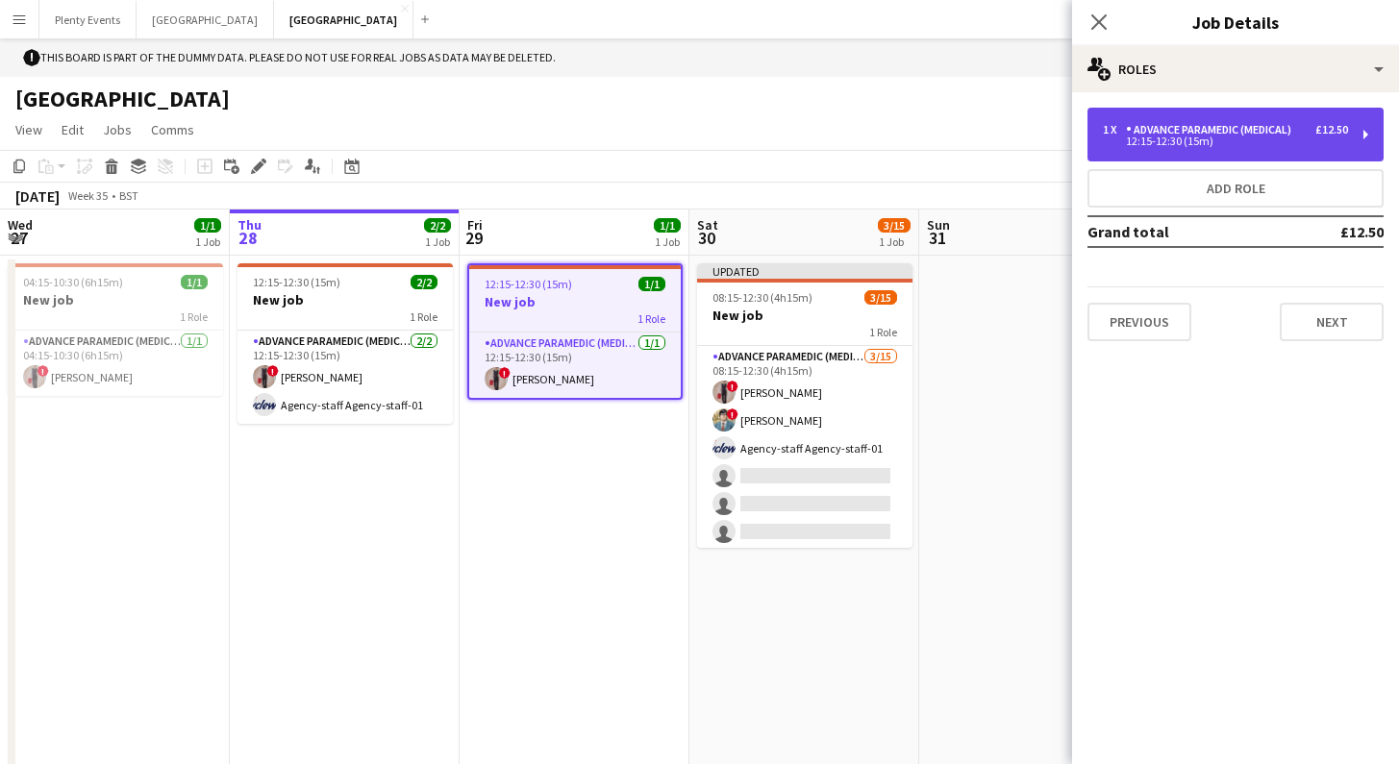
click at [1304, 135] on div "1 x Advance Paramedic (Medical) £12.50" at bounding box center [1225, 129] width 245 height 13
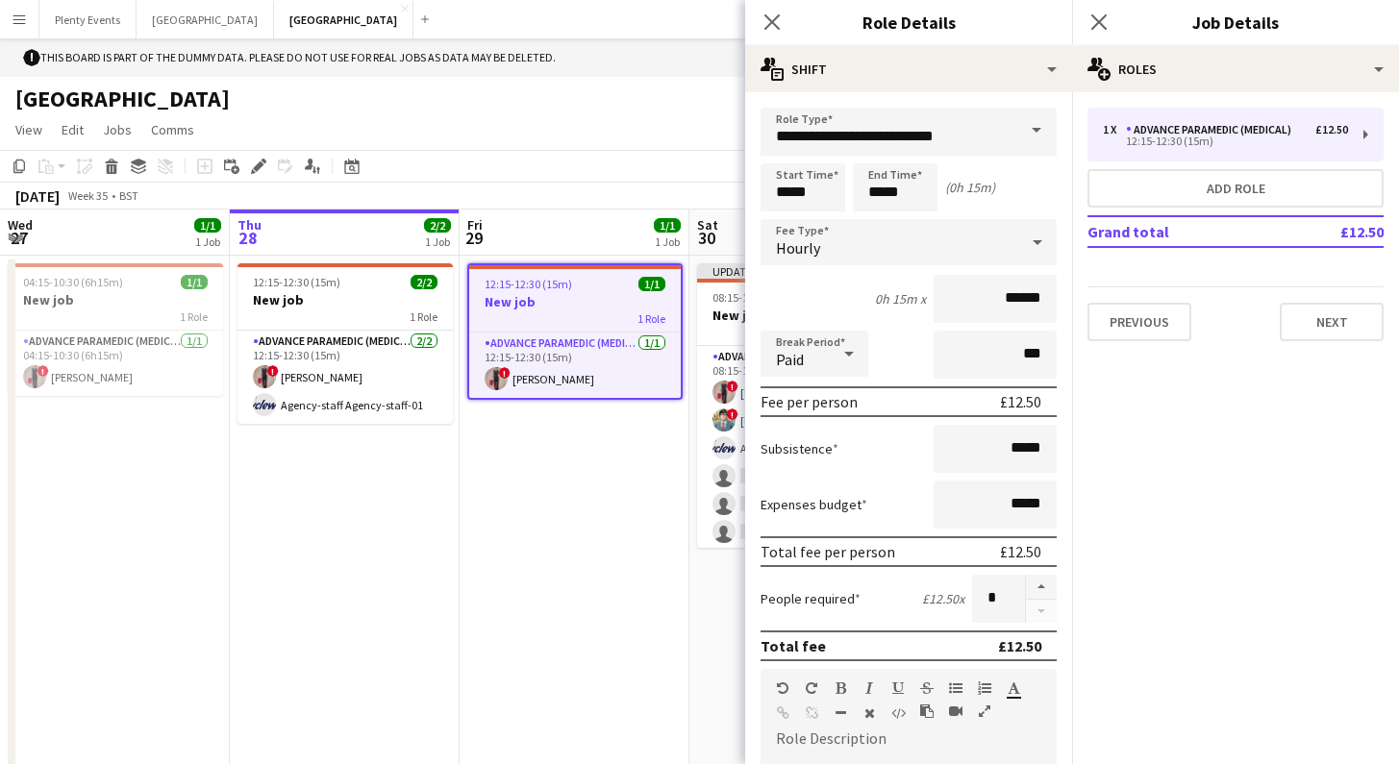
click at [19, 21] on app-icon "Menu" at bounding box center [19, 19] width 15 height 15
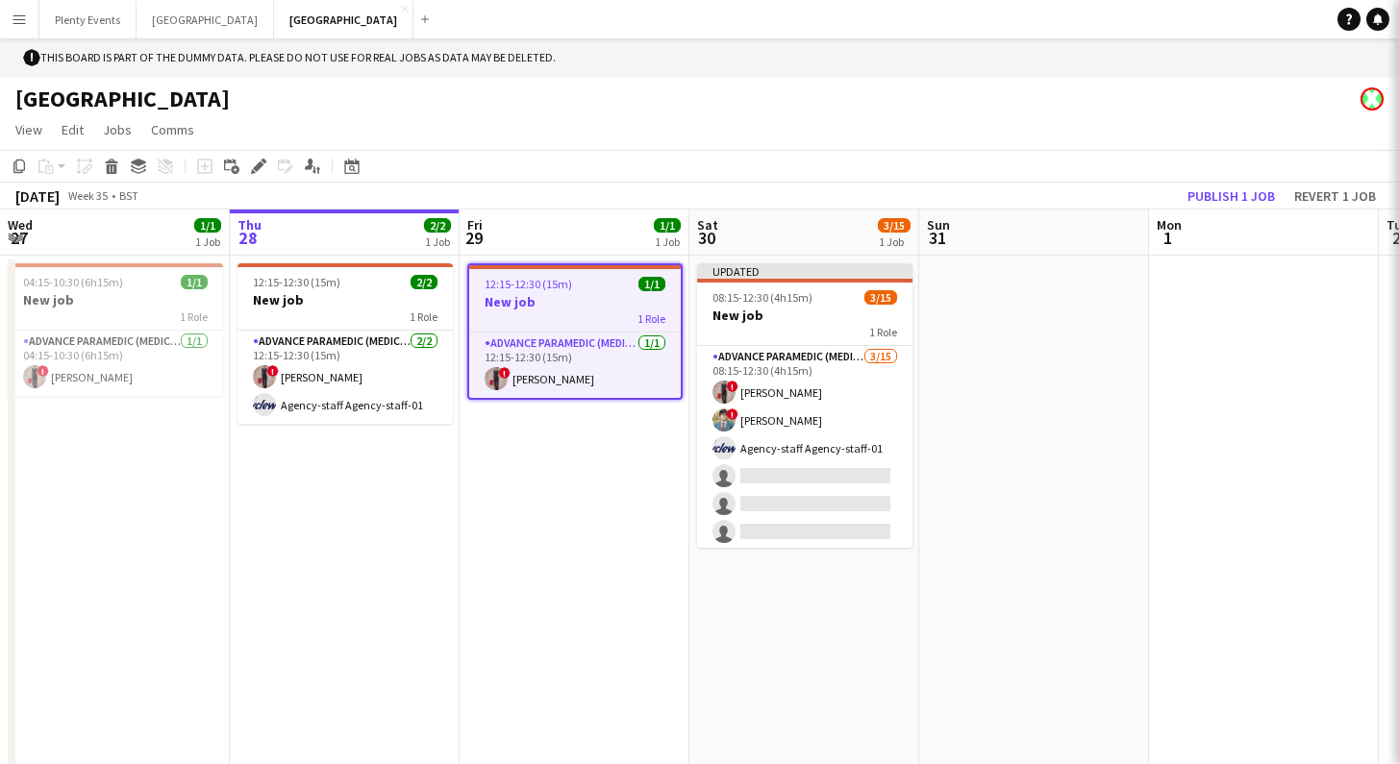
click at [19, 21] on app-icon "Menu" at bounding box center [19, 19] width 15 height 15
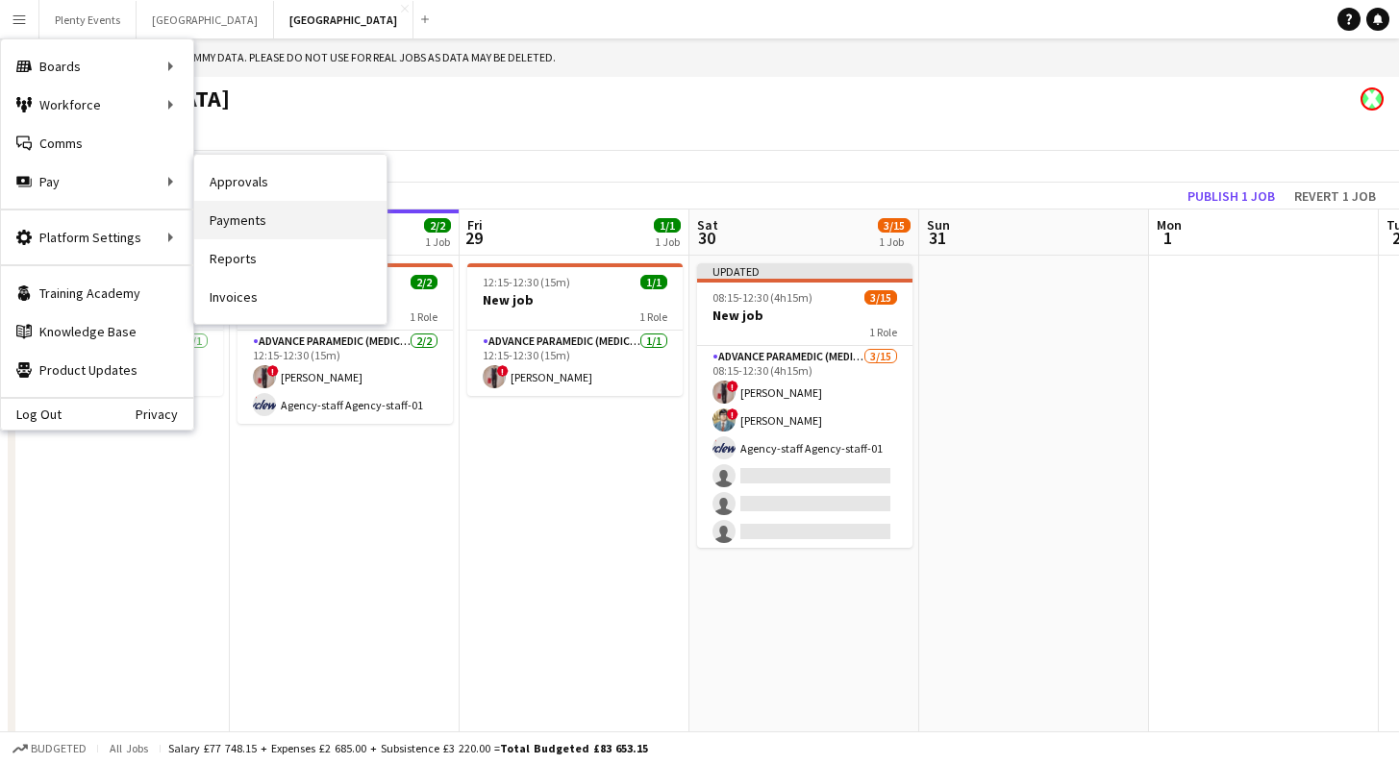
click at [234, 225] on link "Payments" at bounding box center [290, 220] width 192 height 38
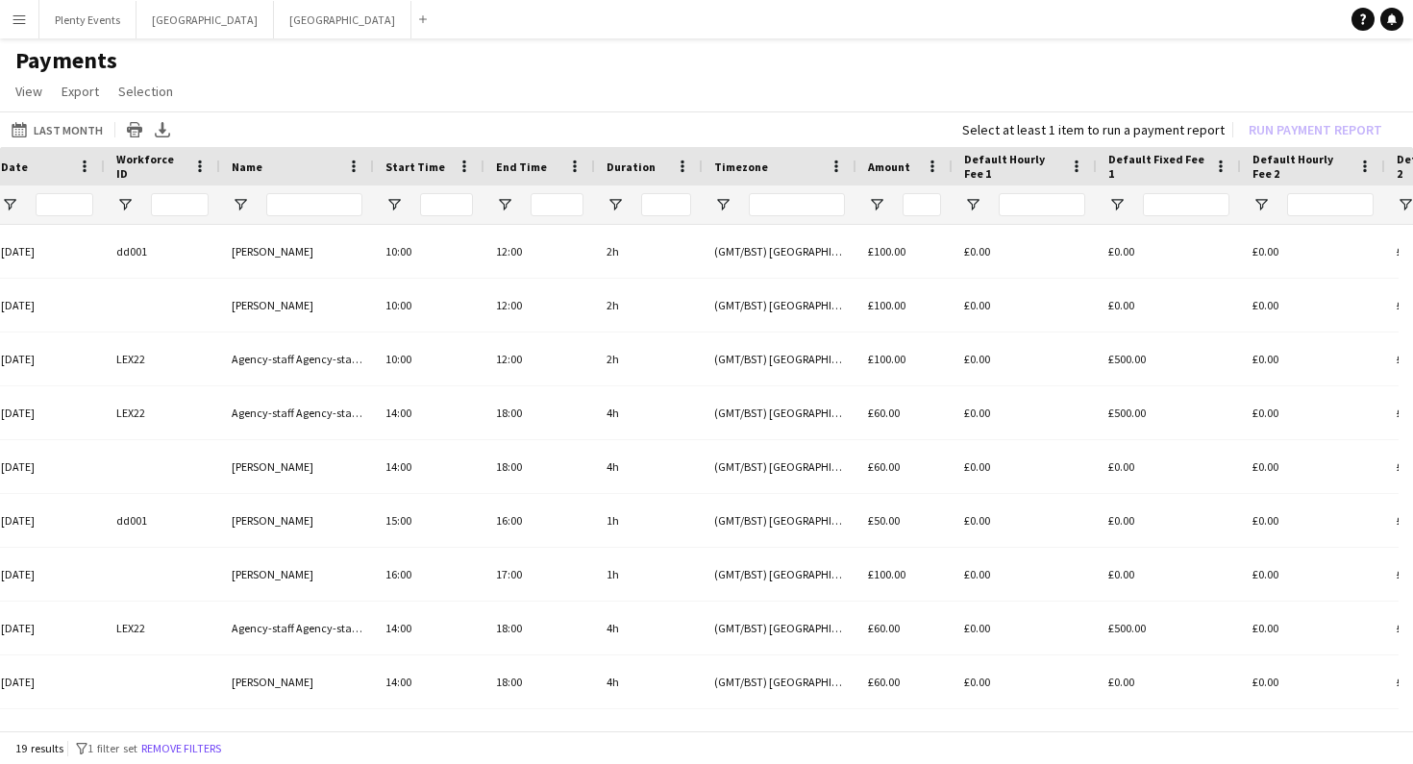
scroll to position [0, 143]
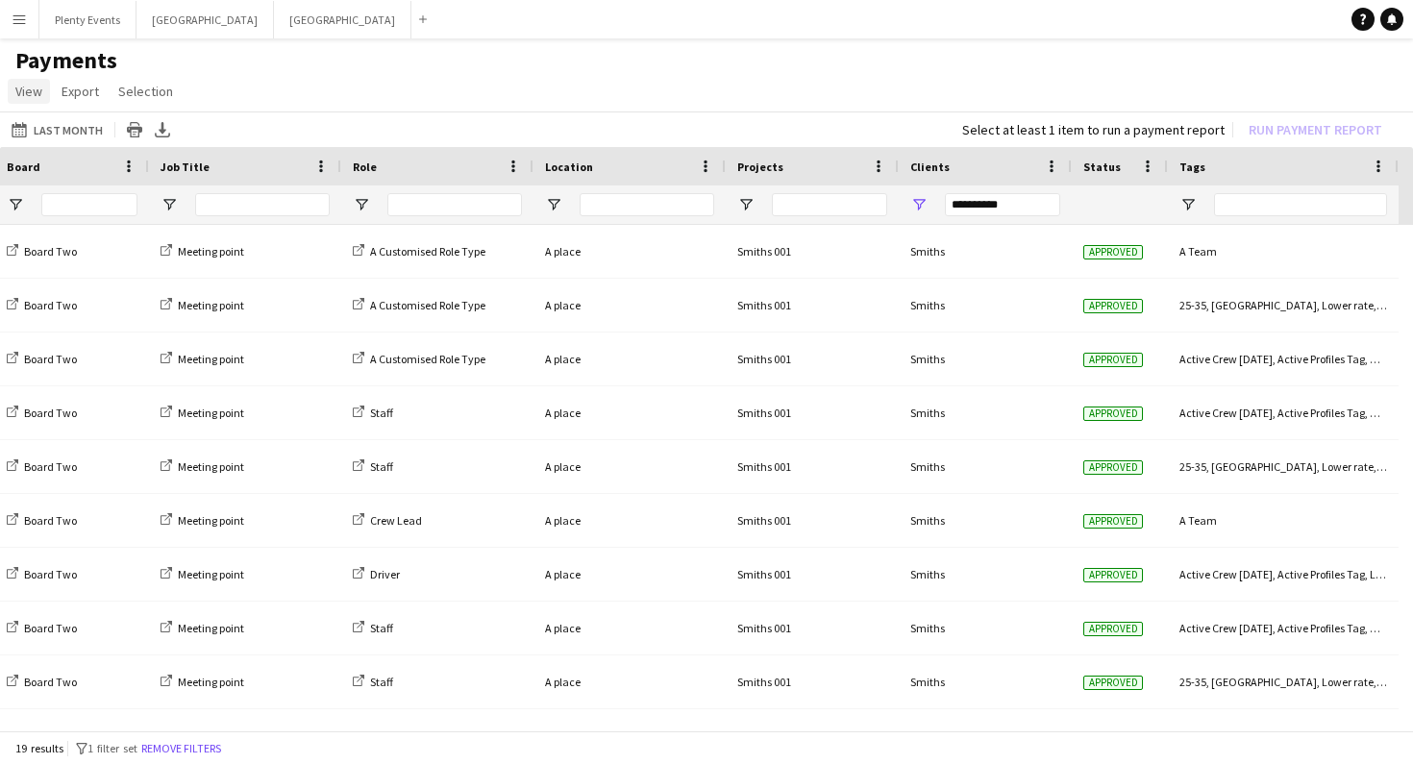
click at [29, 95] on span "View" at bounding box center [28, 91] width 27 height 17
click at [54, 139] on span "Customise view" at bounding box center [69, 132] width 91 height 17
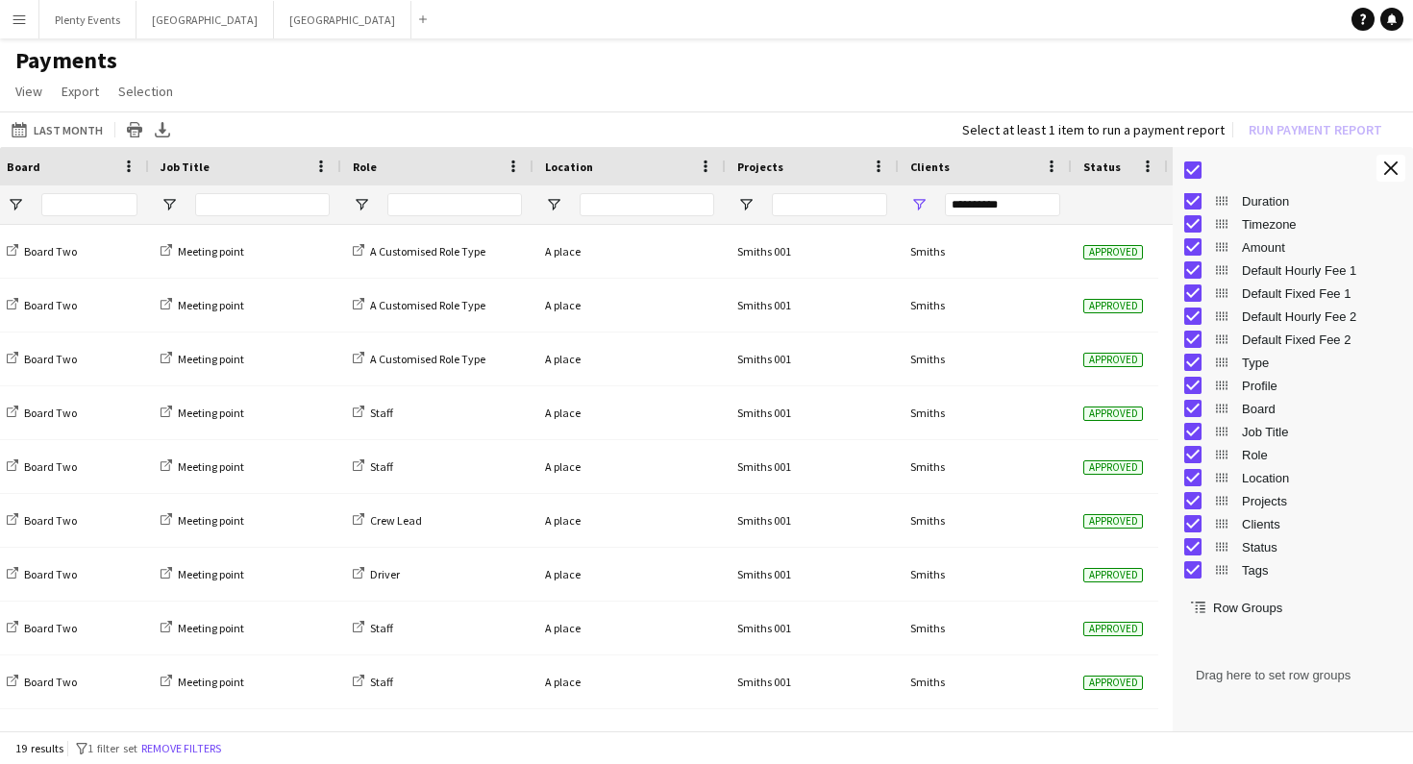
click at [24, 21] on app-icon "Menu" at bounding box center [19, 19] width 15 height 15
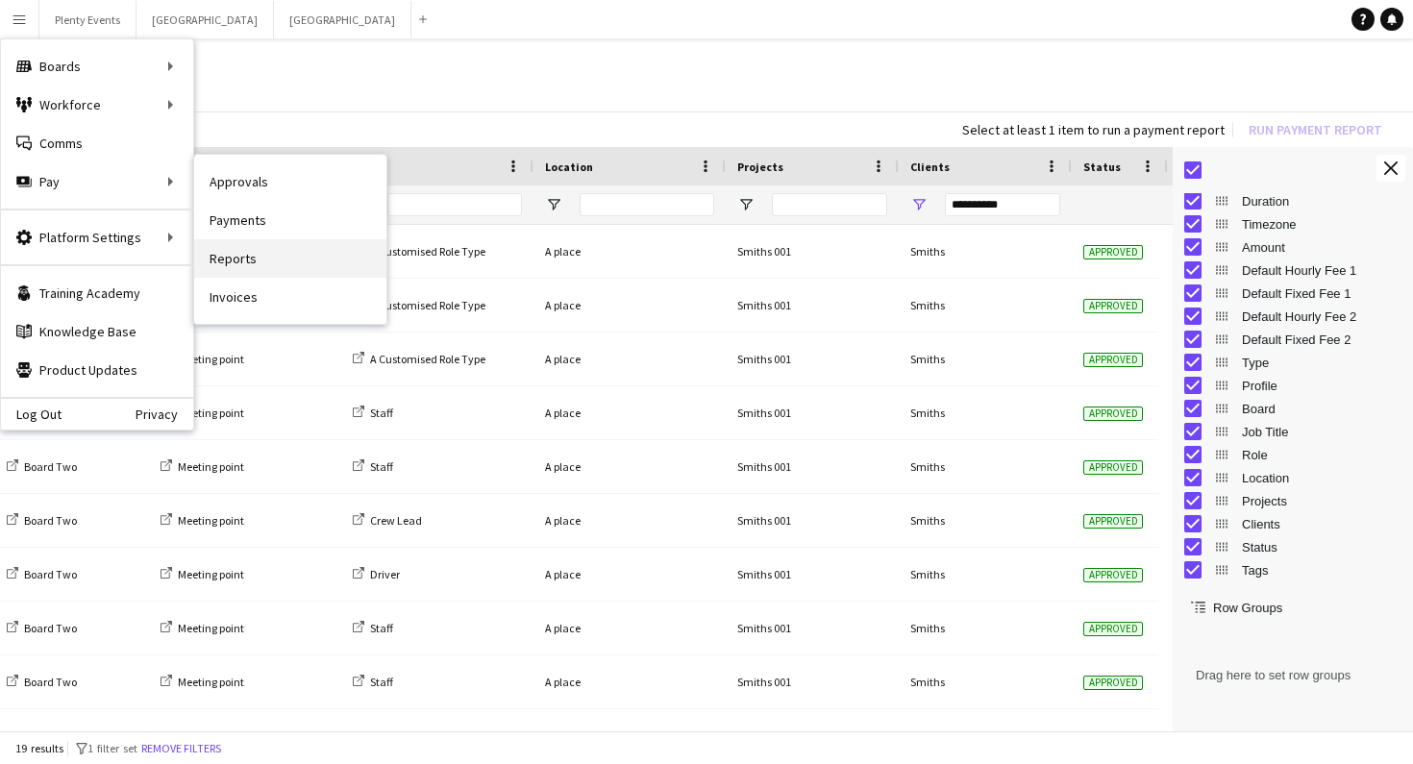
click at [236, 264] on link "Reports" at bounding box center [290, 258] width 192 height 38
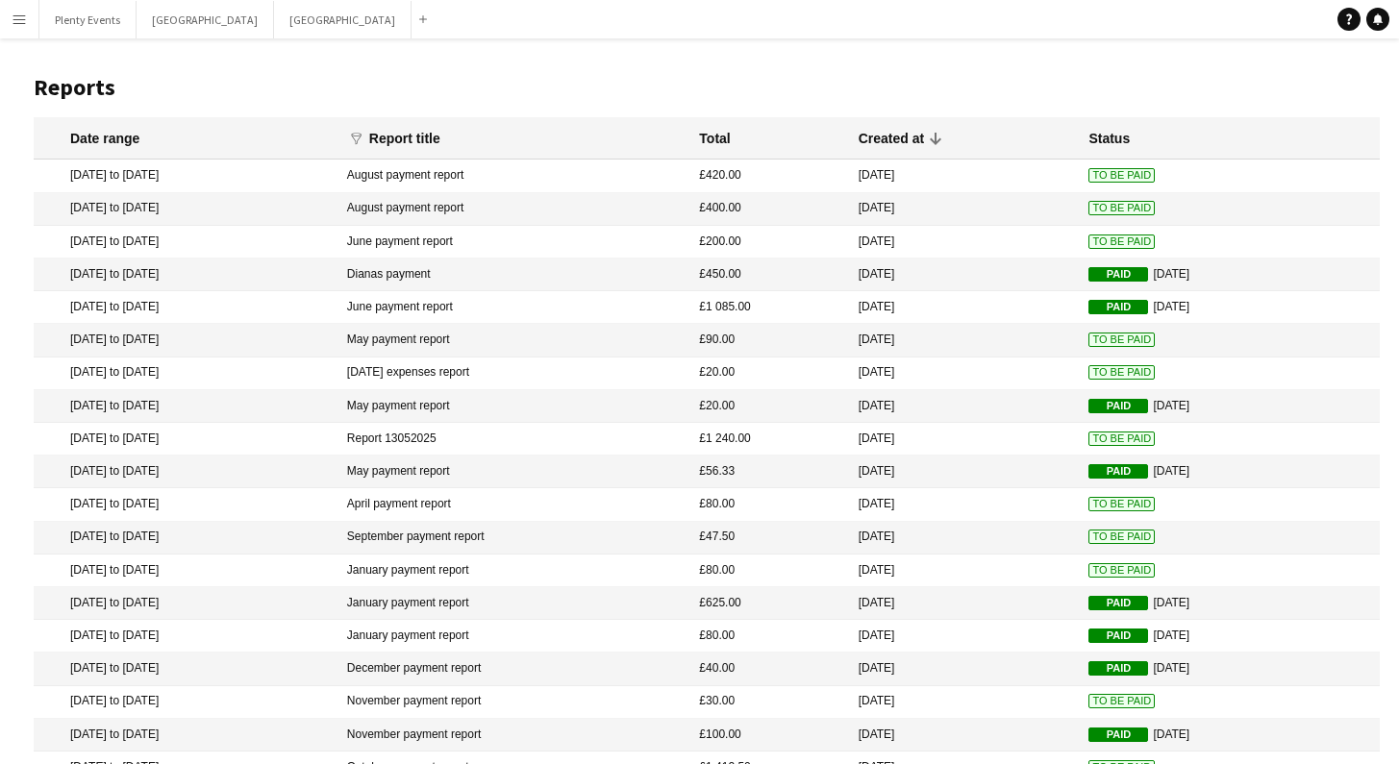
click at [23, 19] on app-icon "Menu" at bounding box center [19, 19] width 15 height 15
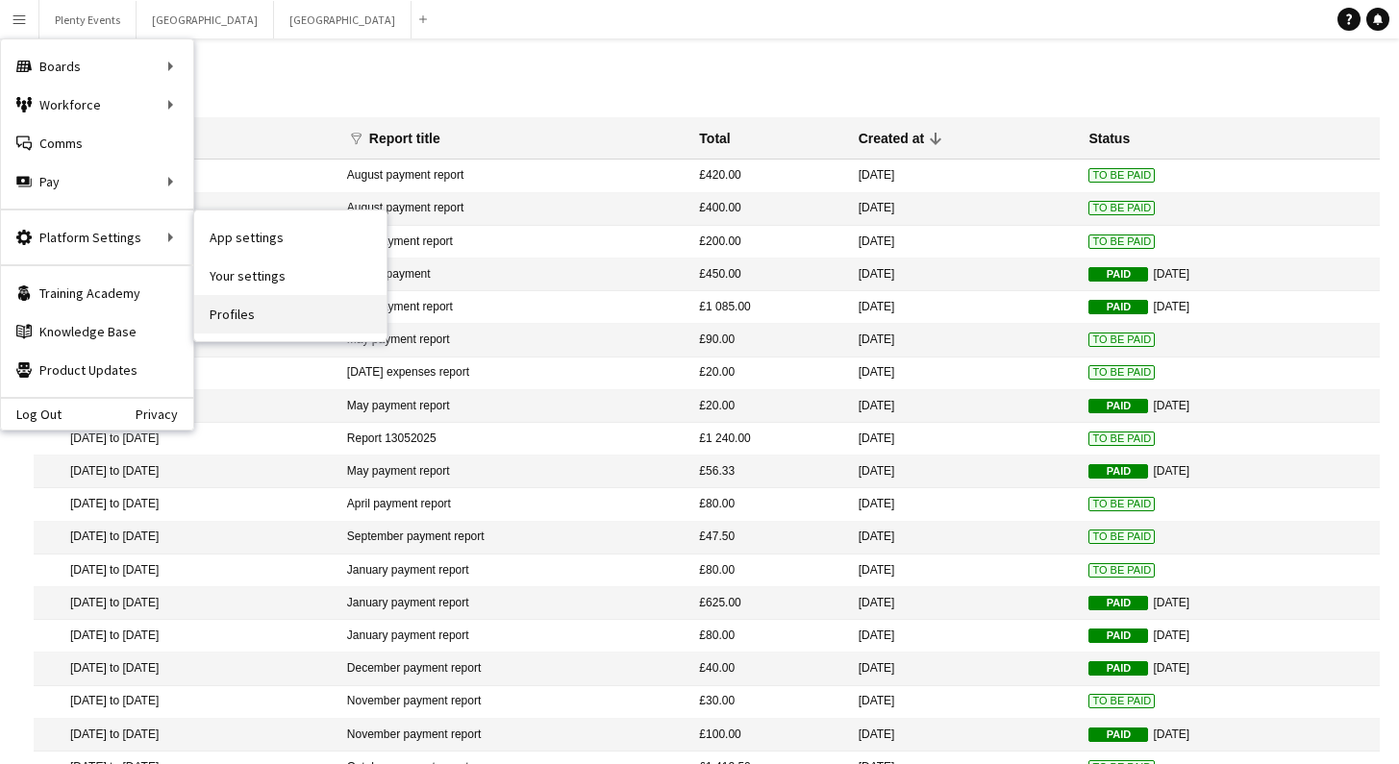
click at [241, 319] on link "Profiles" at bounding box center [290, 314] width 192 height 38
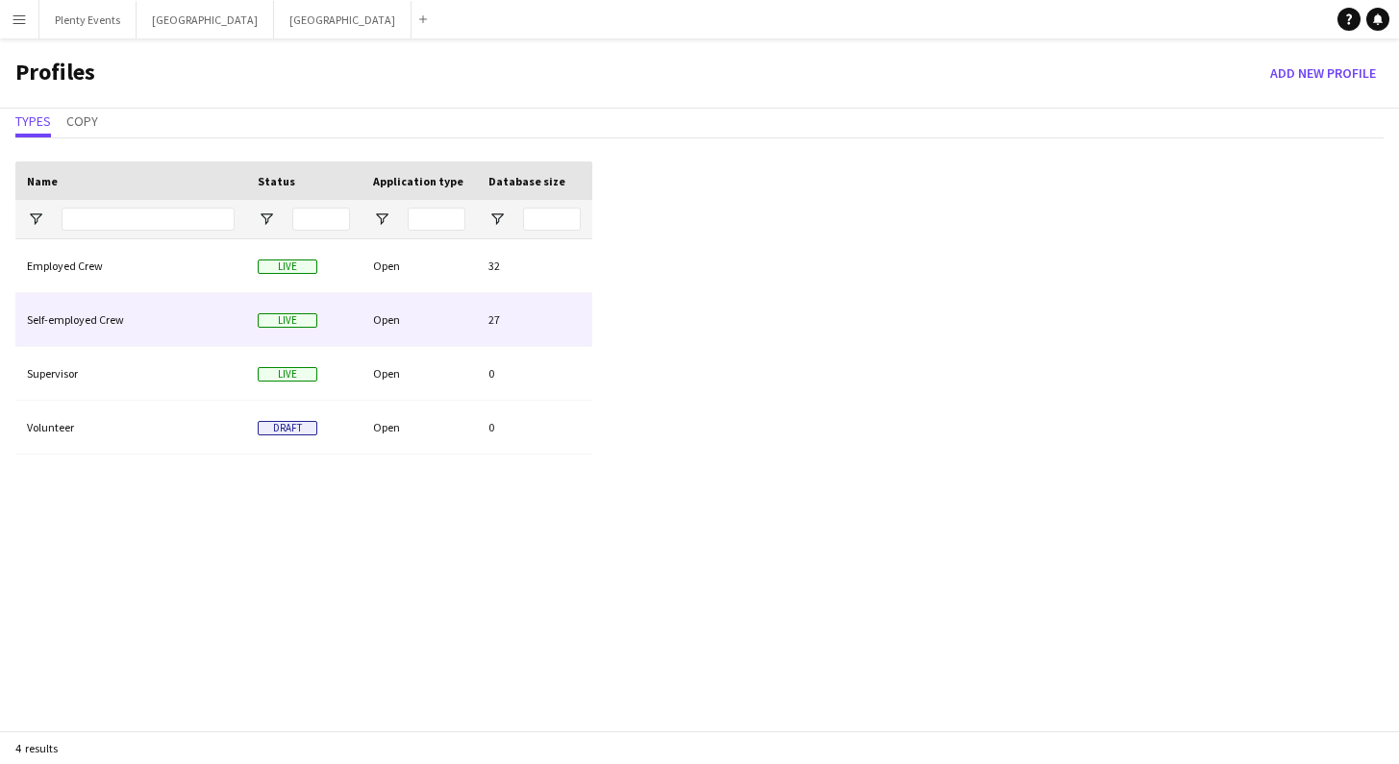
click at [237, 315] on div "Self-employed Crew" at bounding box center [130, 319] width 231 height 53
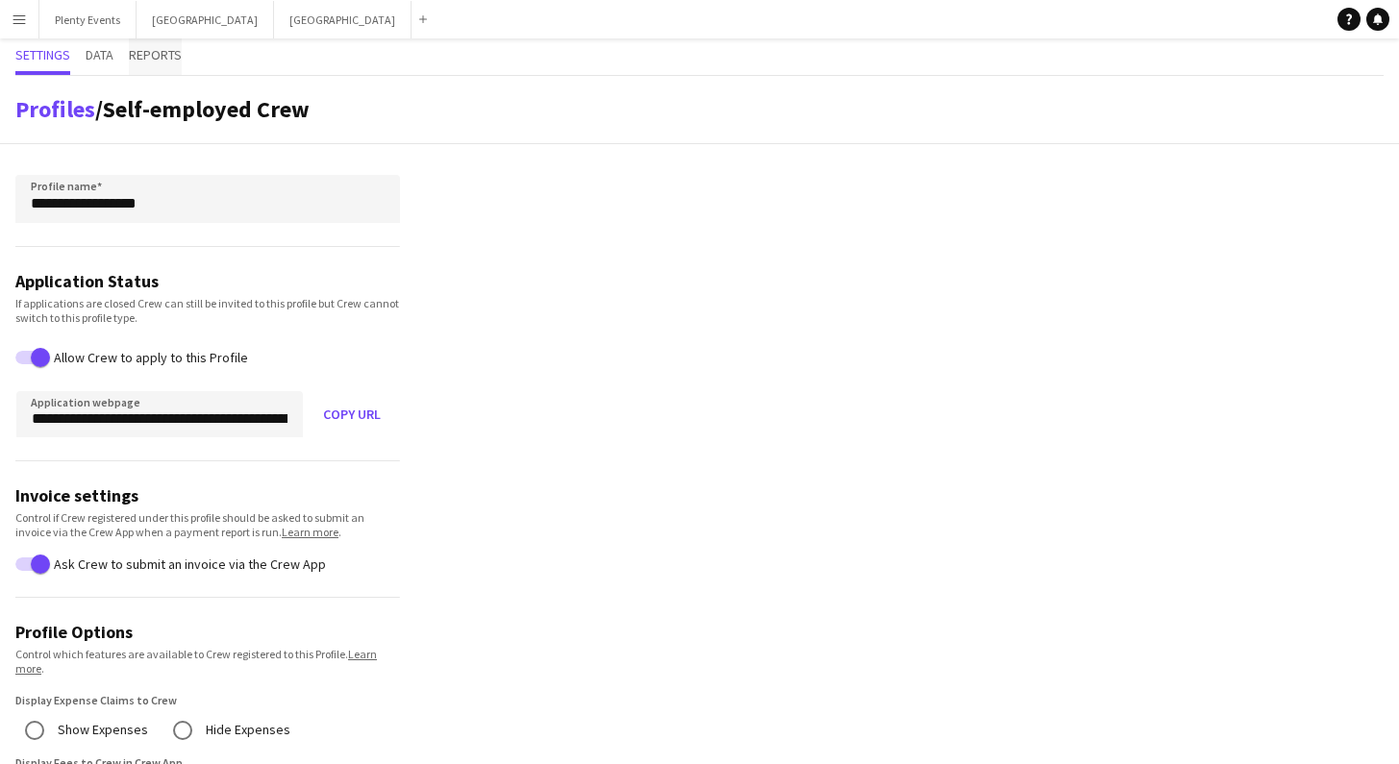
click at [152, 52] on span "Reports" at bounding box center [155, 54] width 53 height 13
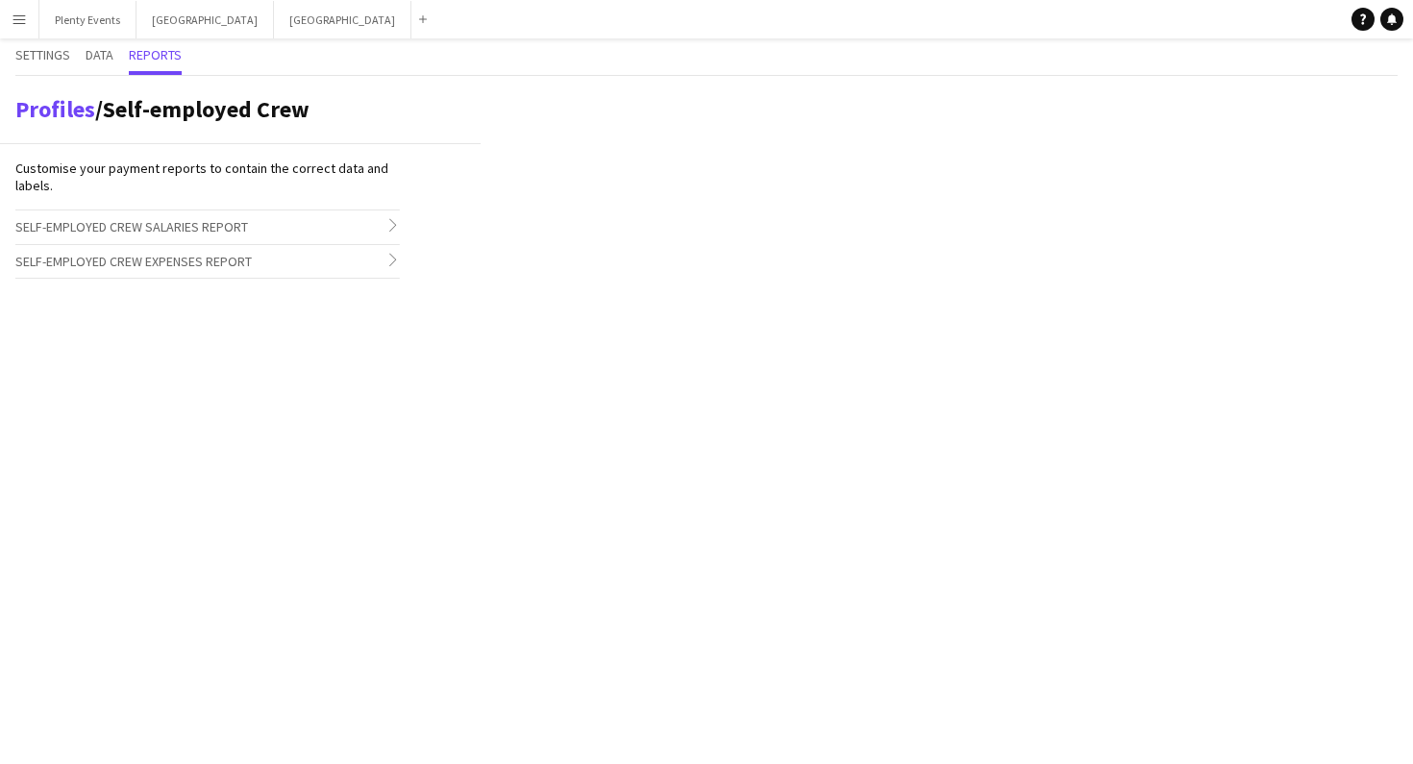
click at [383, 225] on h3 "Self-employed Crew Salaries Report chevron-right" at bounding box center [207, 227] width 384 height 33
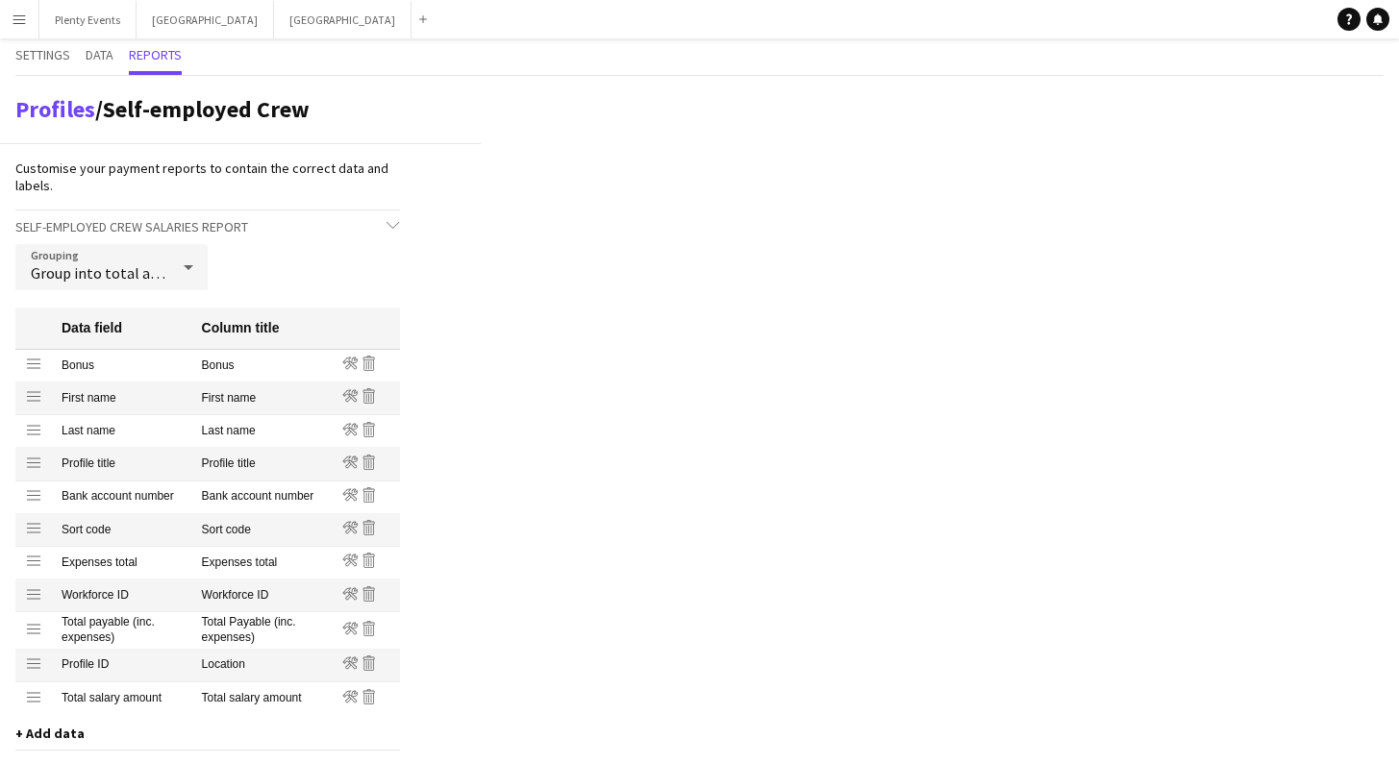
scroll to position [4, 0]
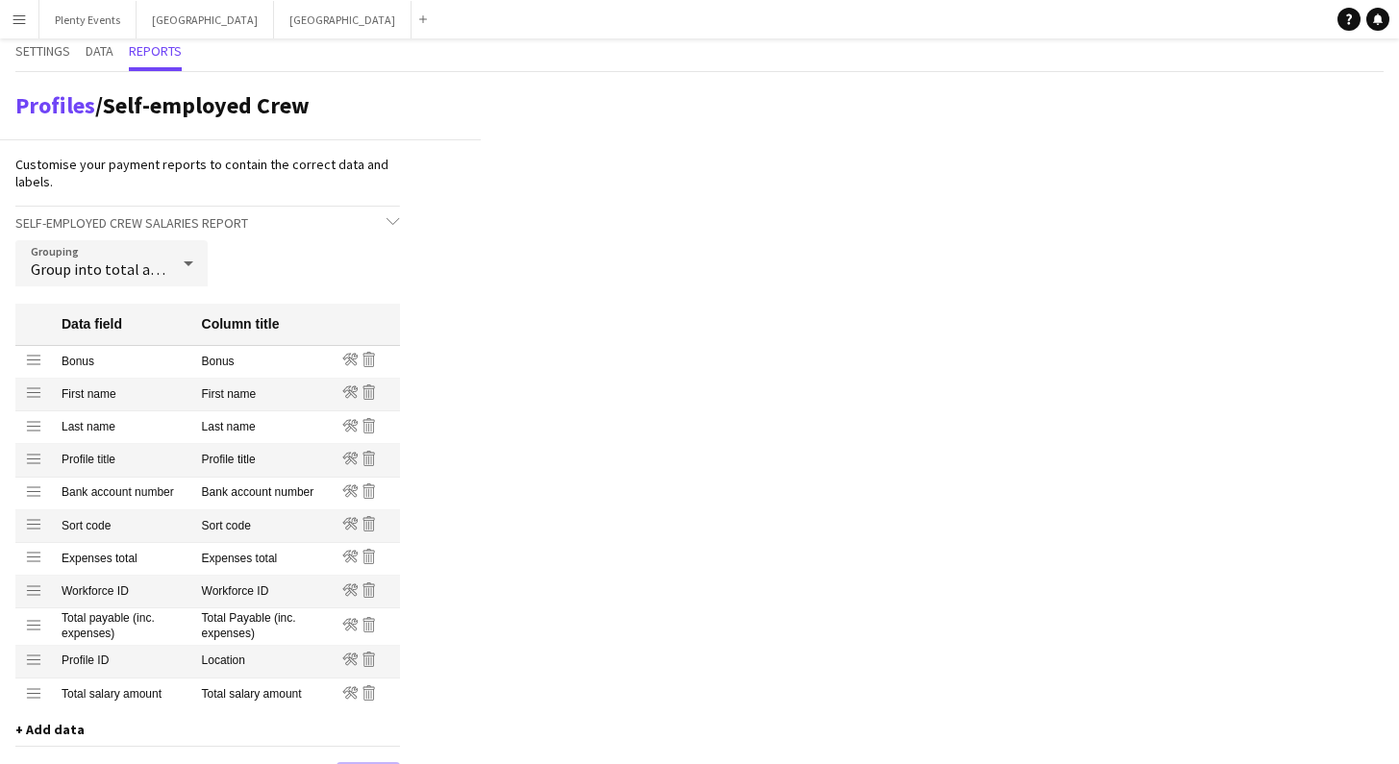
click at [181, 266] on icon at bounding box center [188, 263] width 23 height 38
click at [125, 364] on span "Itemised" at bounding box center [111, 363] width 161 height 18
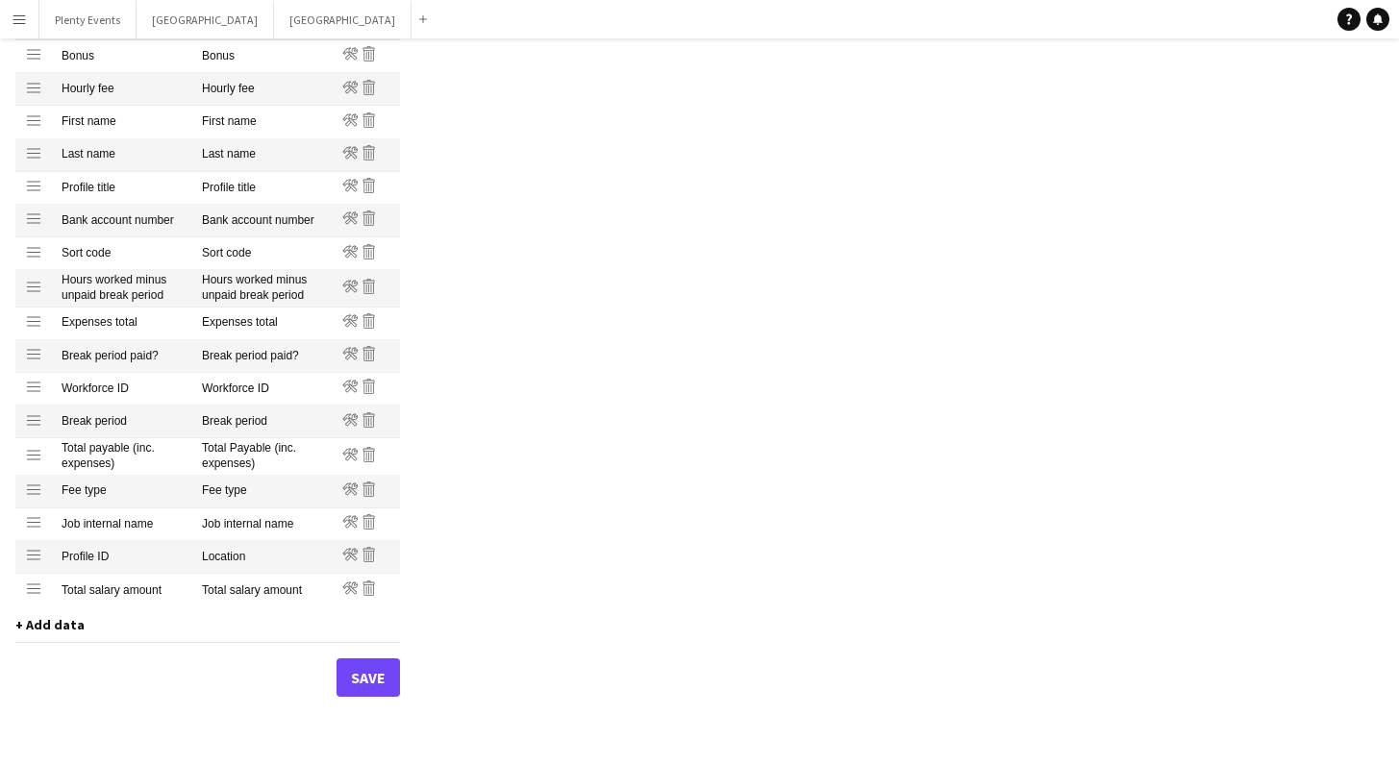
scroll to position [574, 0]
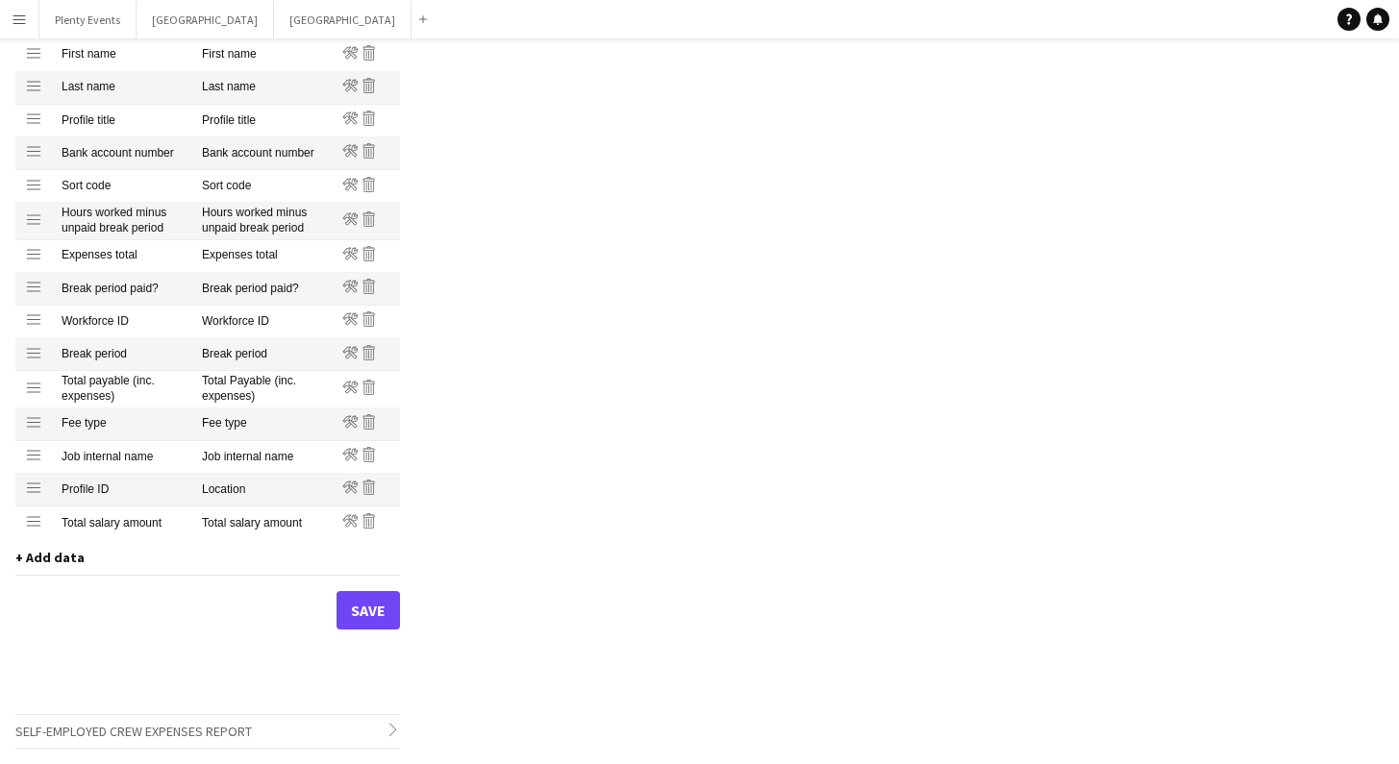
click at [58, 560] on span "+ Add data" at bounding box center [49, 557] width 69 height 17
